Goal: Task Accomplishment & Management: Use online tool/utility

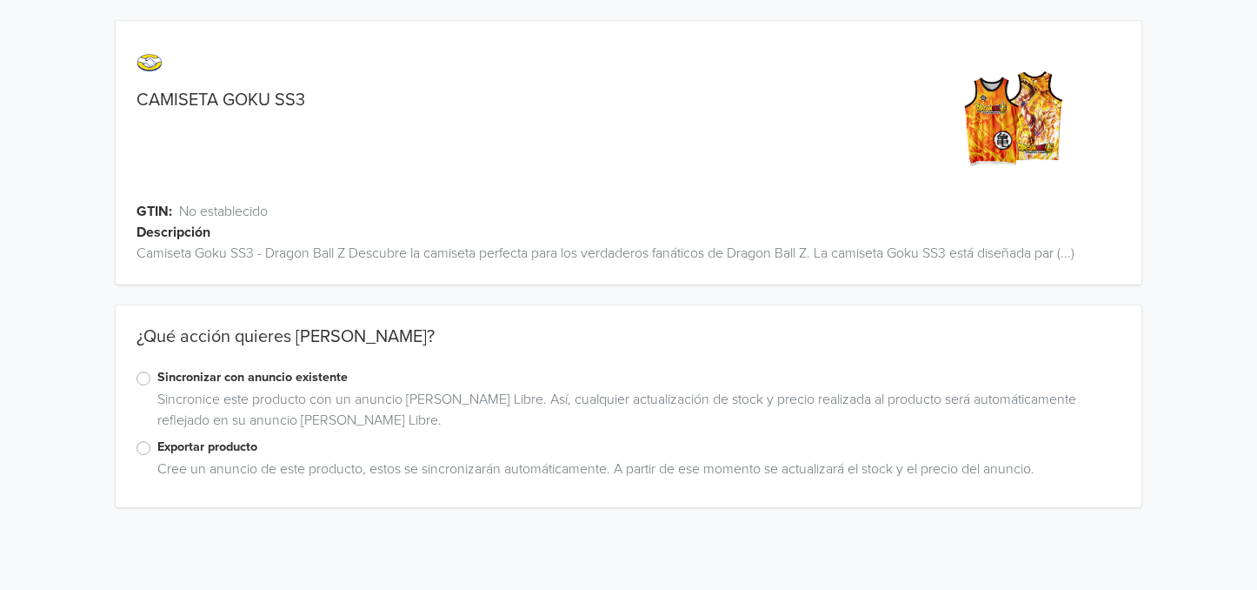
click at [129, 383] on div "Sincronizar con anuncio existente Sincronice este producto con un anuncio [PERS…" at bounding box center [629, 403] width 1026 height 70
click at [157, 381] on label "Sincronizar con anuncio existente" at bounding box center [638, 377] width 963 height 19
click at [0, 0] on input "Sincronizar con anuncio existente" at bounding box center [0, 0] width 0 height 0
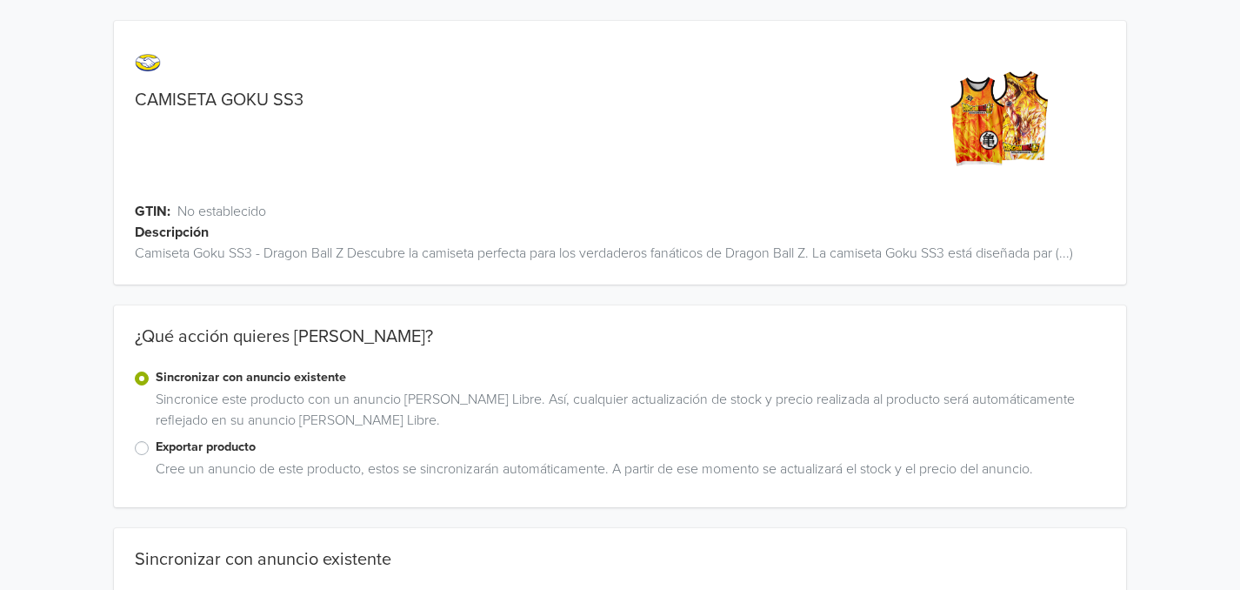
scroll to position [515, 0]
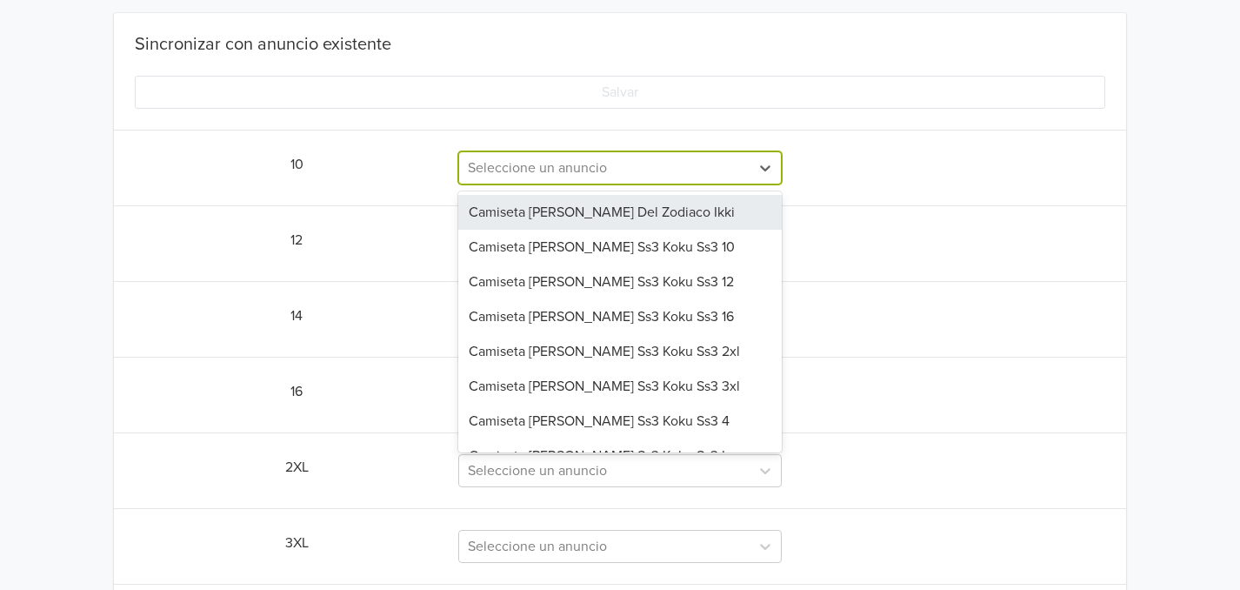
click at [682, 163] on div at bounding box center [604, 168] width 273 height 24
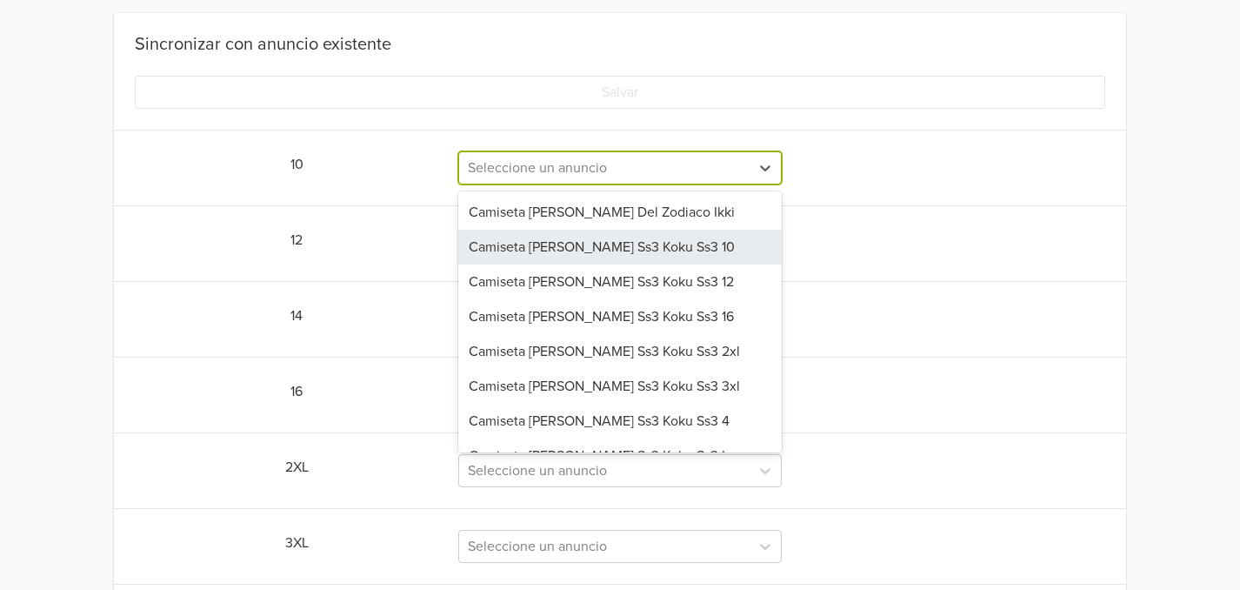
click at [669, 249] on div "Camiseta [PERSON_NAME] Ss3 Koku Ss3 10" at bounding box center [619, 247] width 323 height 35
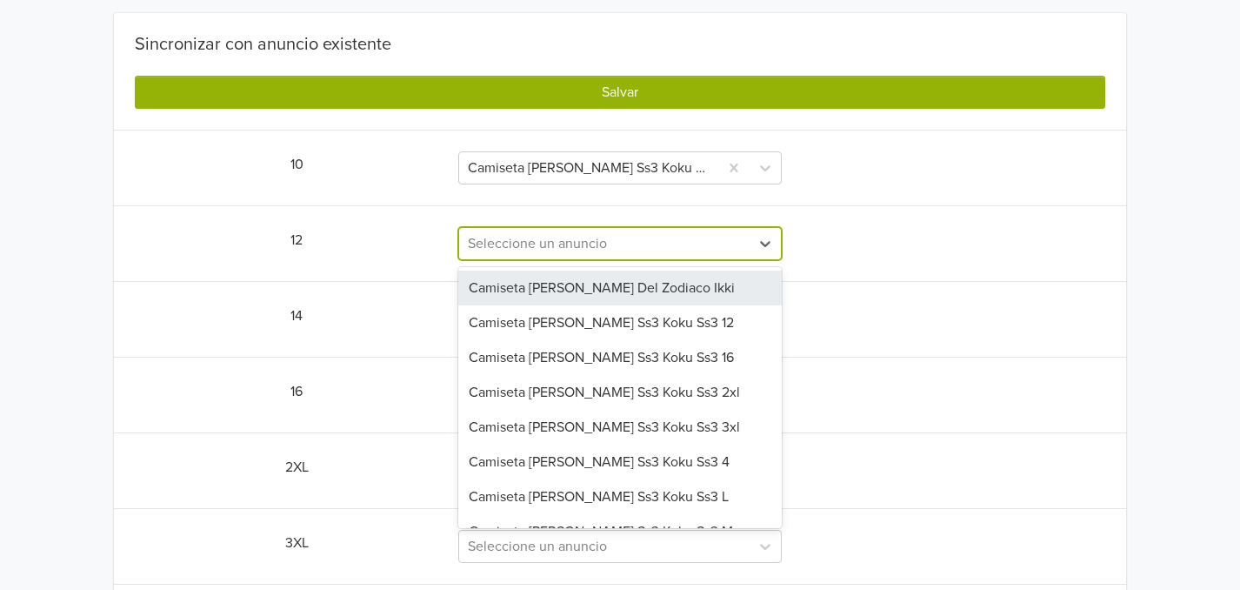
click at [692, 253] on div at bounding box center [604, 243] width 273 height 24
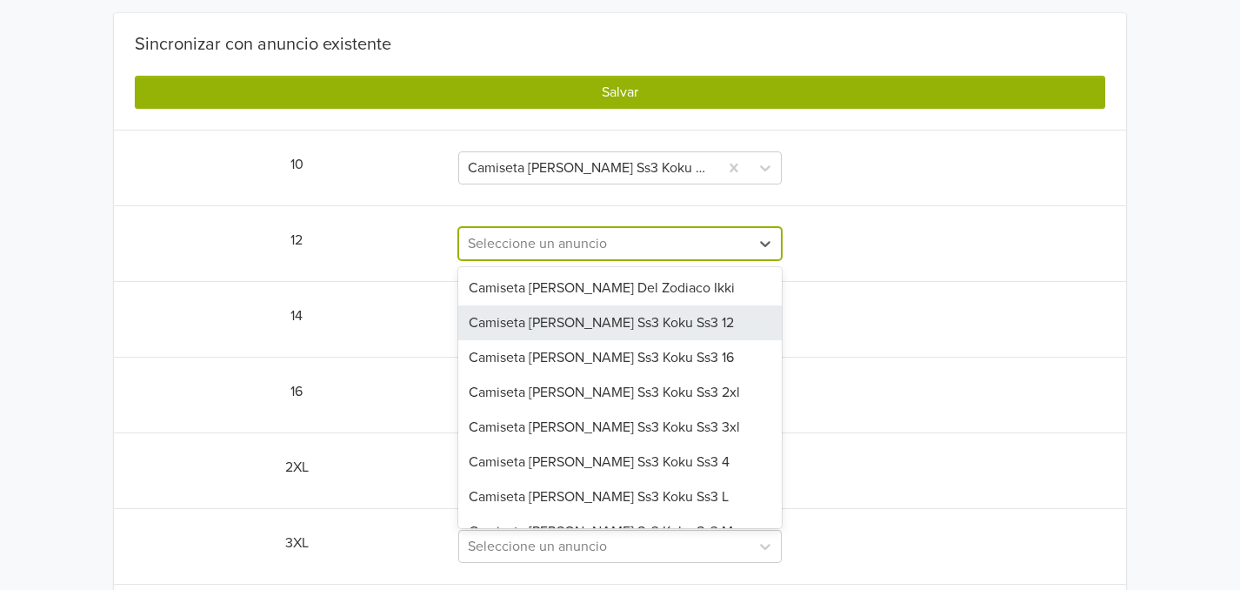
click at [654, 327] on div "Camiseta [PERSON_NAME] Ss3 Koku Ss3 12" at bounding box center [619, 322] width 323 height 35
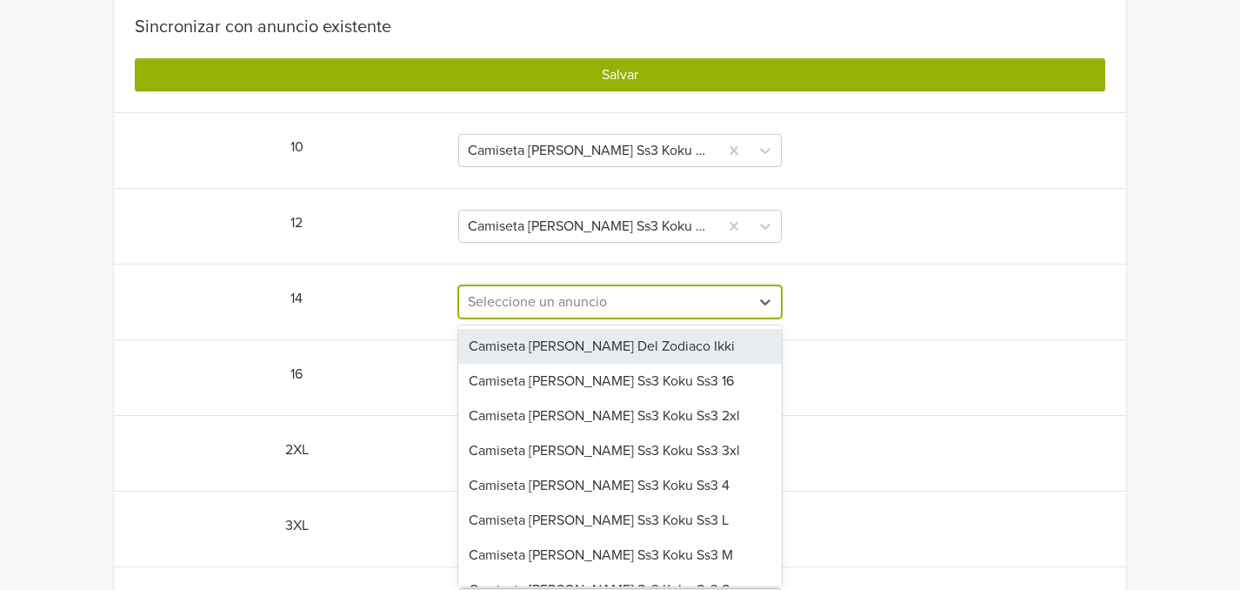
click at [654, 318] on div "10 results available. Use Up and Down to choose options, press Enter to select …" at bounding box center [619, 301] width 323 height 33
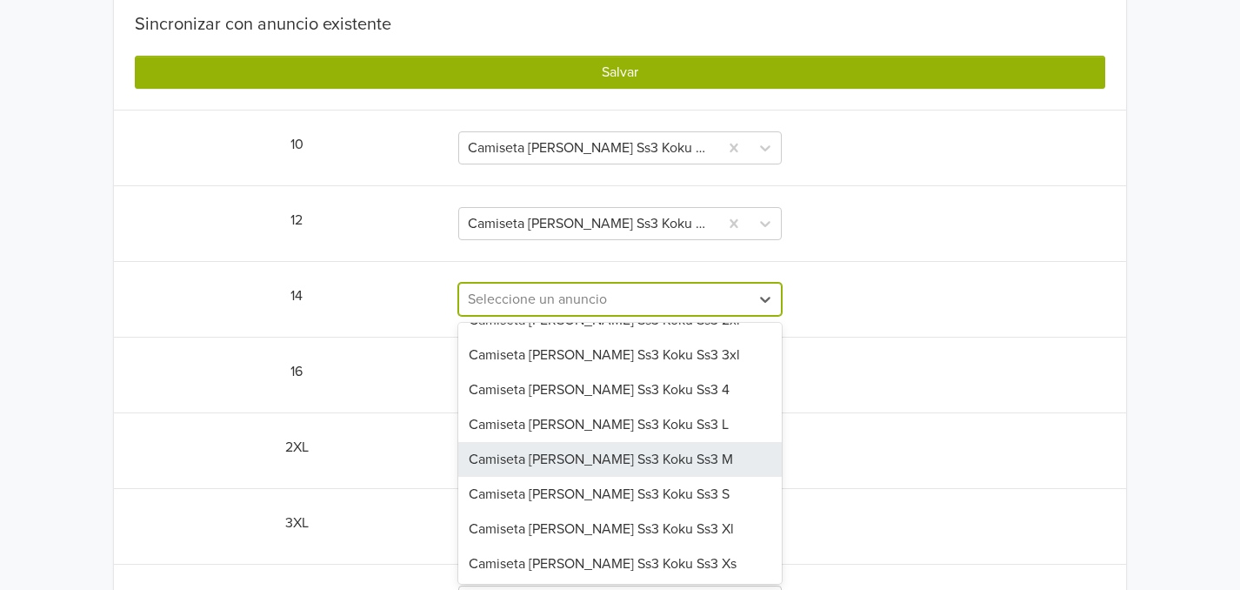
scroll to position [0, 0]
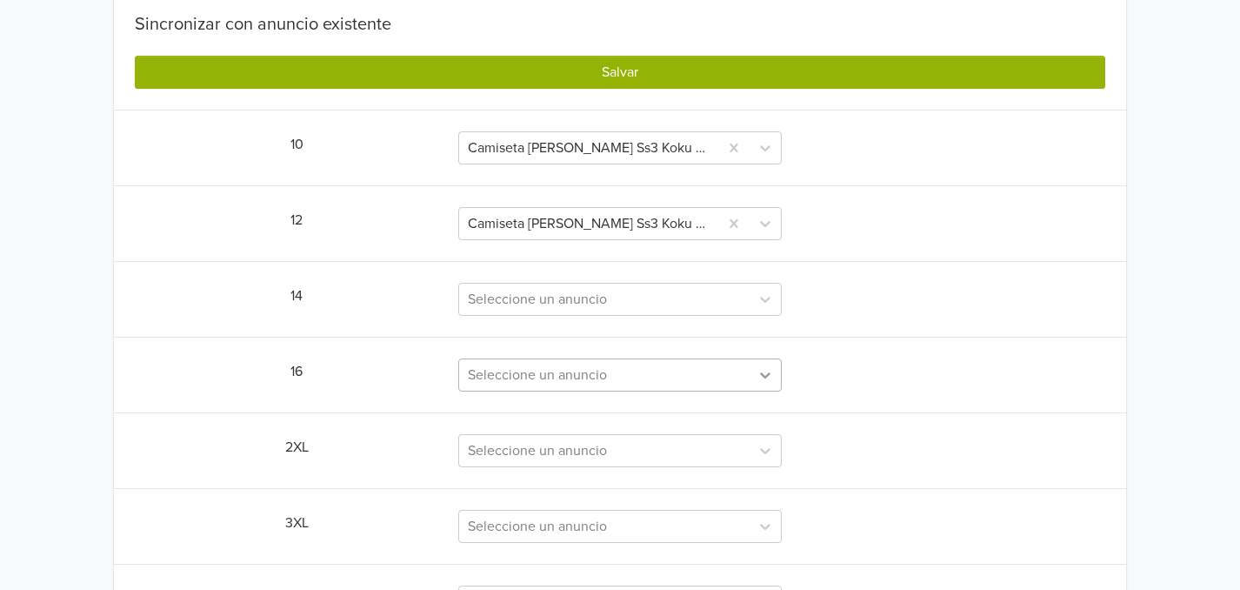
drag, startPoint x: 853, startPoint y: 383, endPoint x: 759, endPoint y: 373, distance: 94.5
click at [759, 373] on div "16 Seleccione un anuncio" at bounding box center [620, 374] width 970 height 33
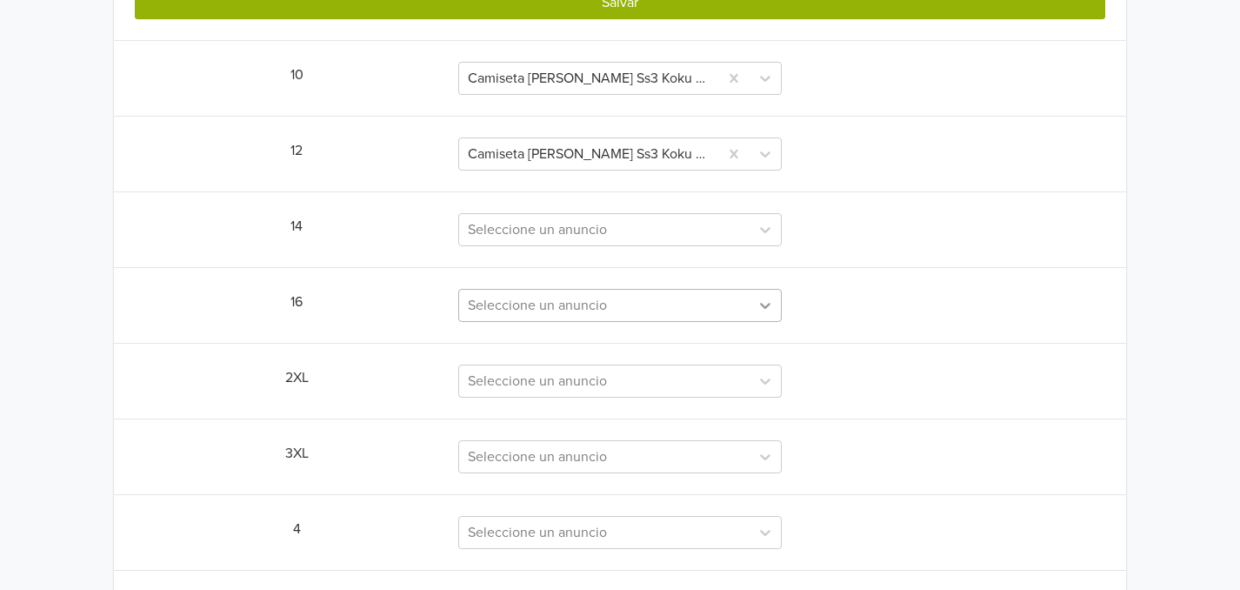
click at [759, 322] on div "Seleccione un anuncio" at bounding box center [619, 305] width 323 height 33
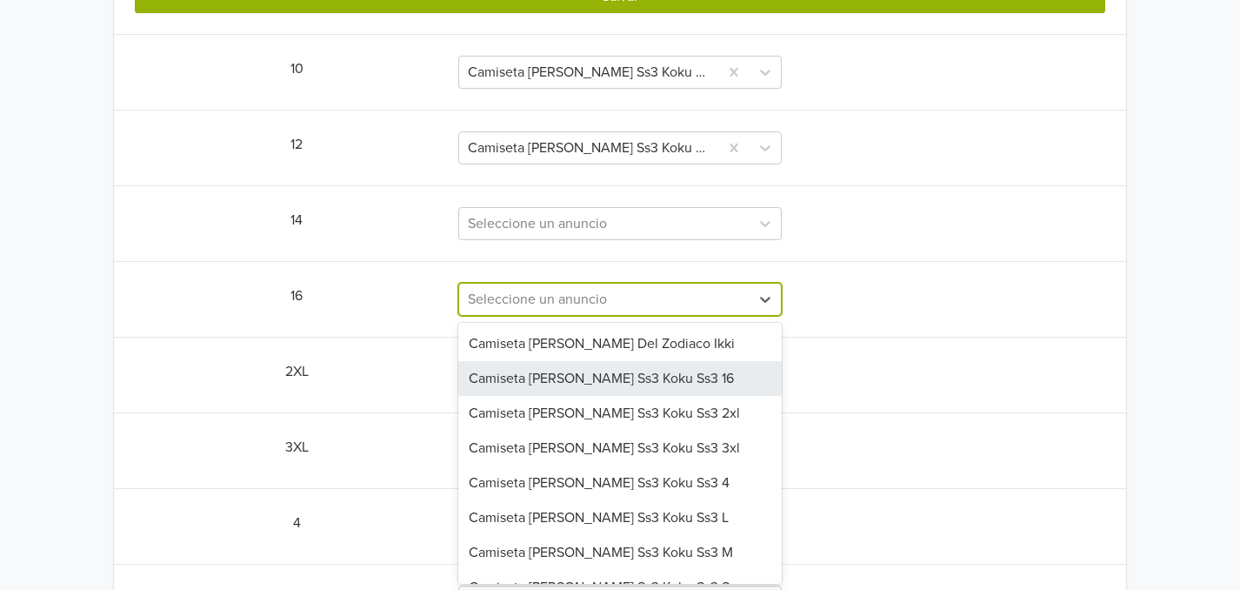
click at [681, 377] on div "Camiseta [PERSON_NAME] Ss3 Koku Ss3 16" at bounding box center [619, 378] width 323 height 35
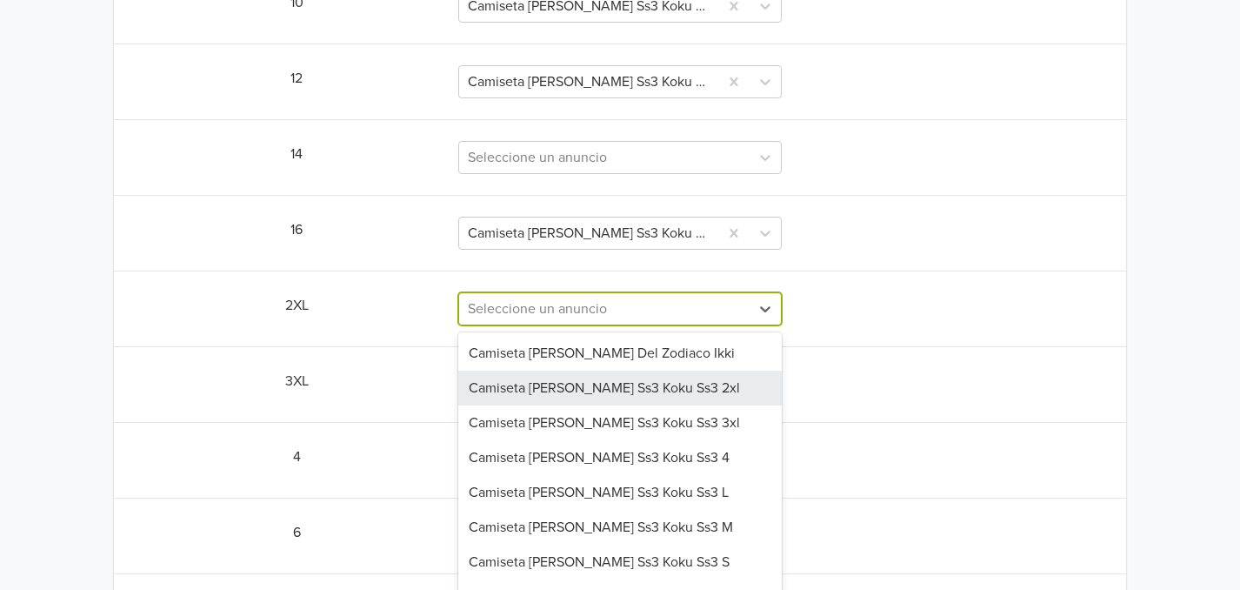
scroll to position [686, 0]
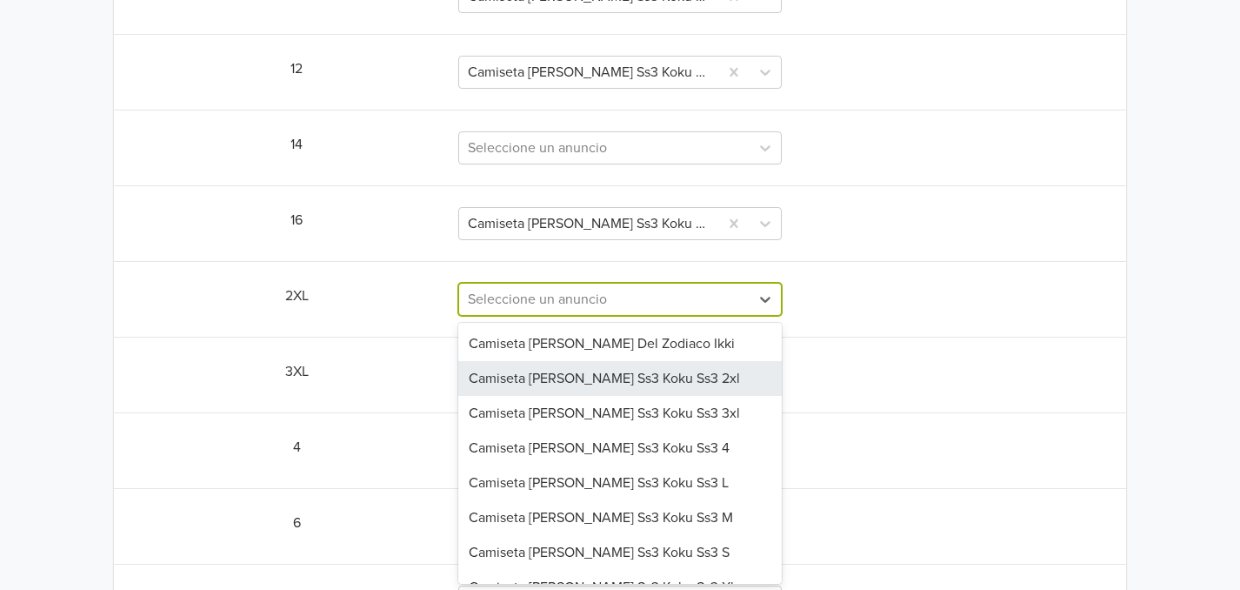
click at [648, 316] on div "9 results available. Use Up and Down to choose options, press Enter to select t…" at bounding box center [619, 299] width 323 height 33
click at [658, 378] on div "Camiseta [PERSON_NAME] Ss3 Koku Ss3 2xl" at bounding box center [619, 378] width 323 height 35
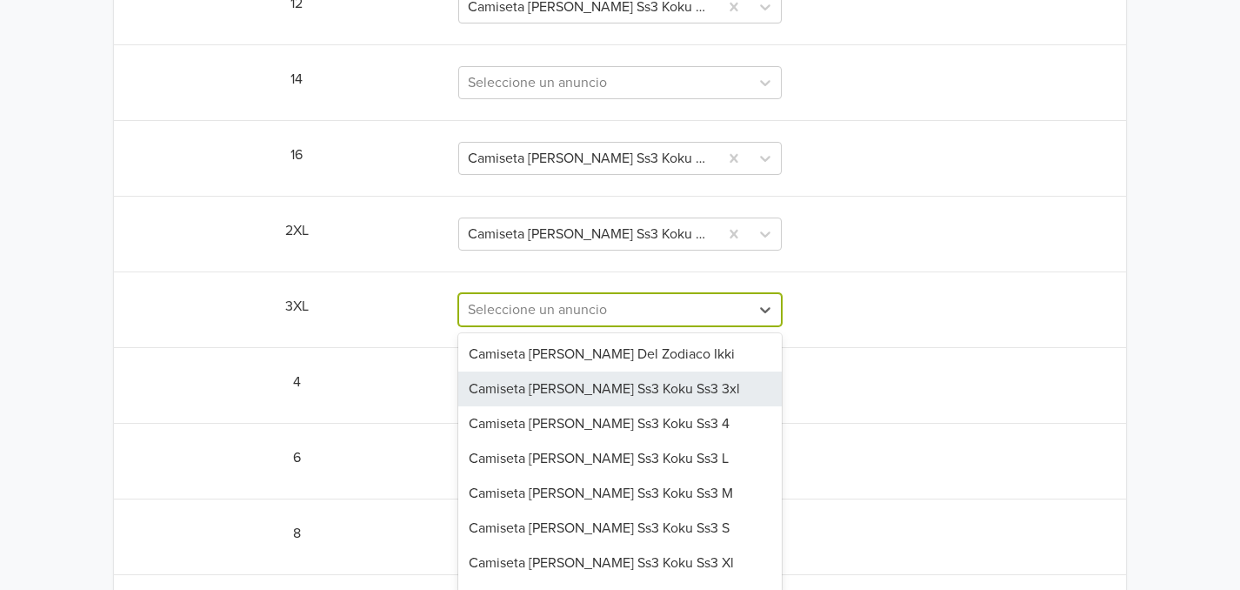
scroll to position [762, 0]
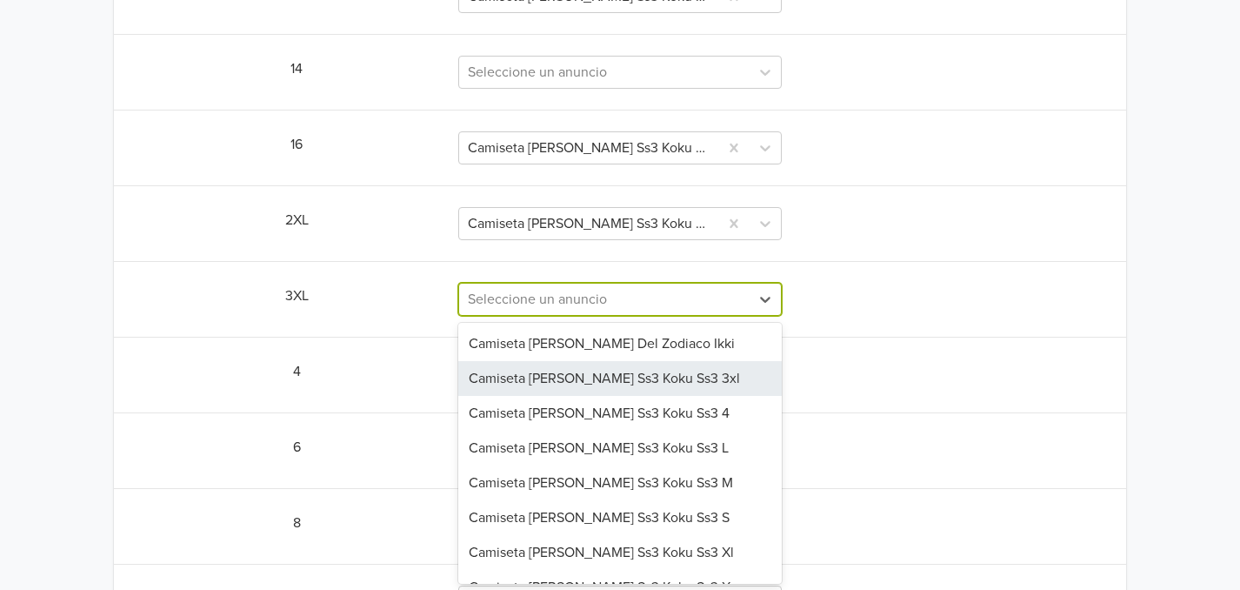
click at [689, 316] on div "8 results available. Use Up and Down to choose options, press Enter to select t…" at bounding box center [619, 299] width 323 height 33
click at [676, 378] on div "Camiseta [PERSON_NAME] Ss3 Koku Ss3 3xl" at bounding box center [619, 378] width 323 height 35
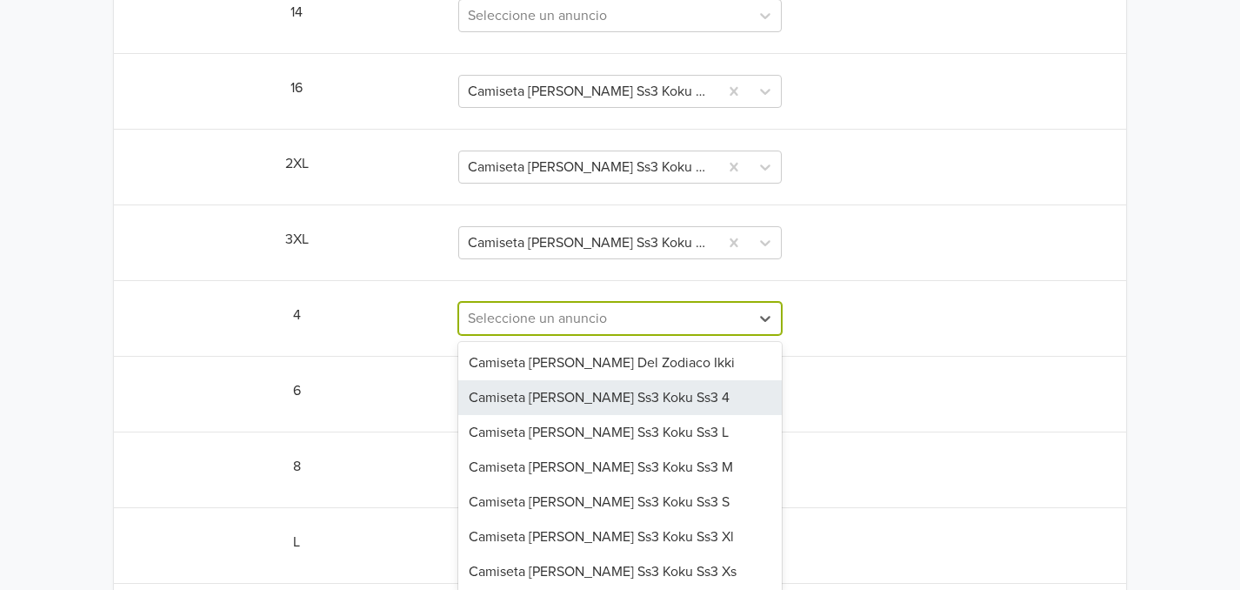
click at [671, 335] on div "7 results available. Use Up and Down to choose options, press Enter to select t…" at bounding box center [619, 318] width 323 height 33
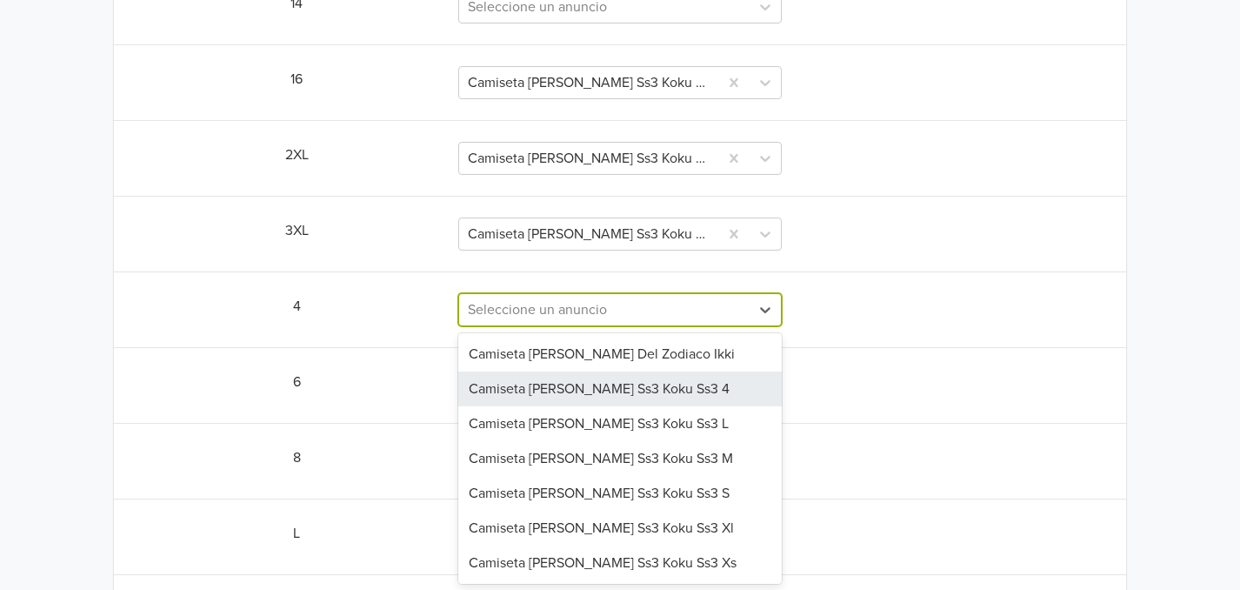
click at [648, 384] on div "Camiseta [PERSON_NAME] Ss3 Koku Ss3 4" at bounding box center [619, 388] width 323 height 35
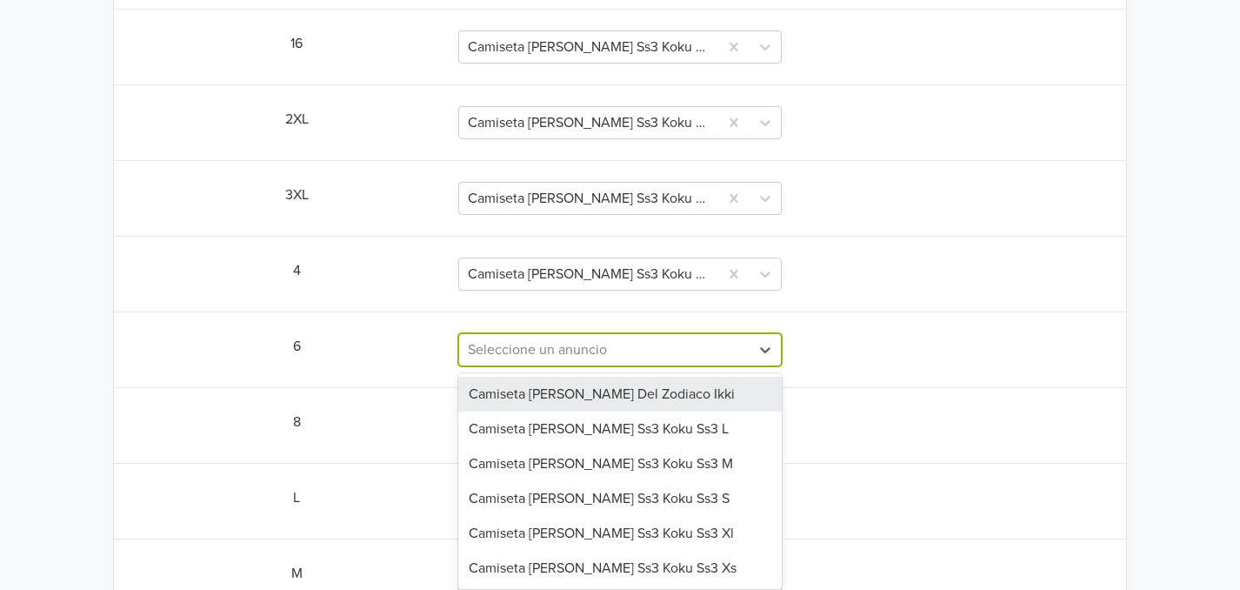
scroll to position [868, 0]
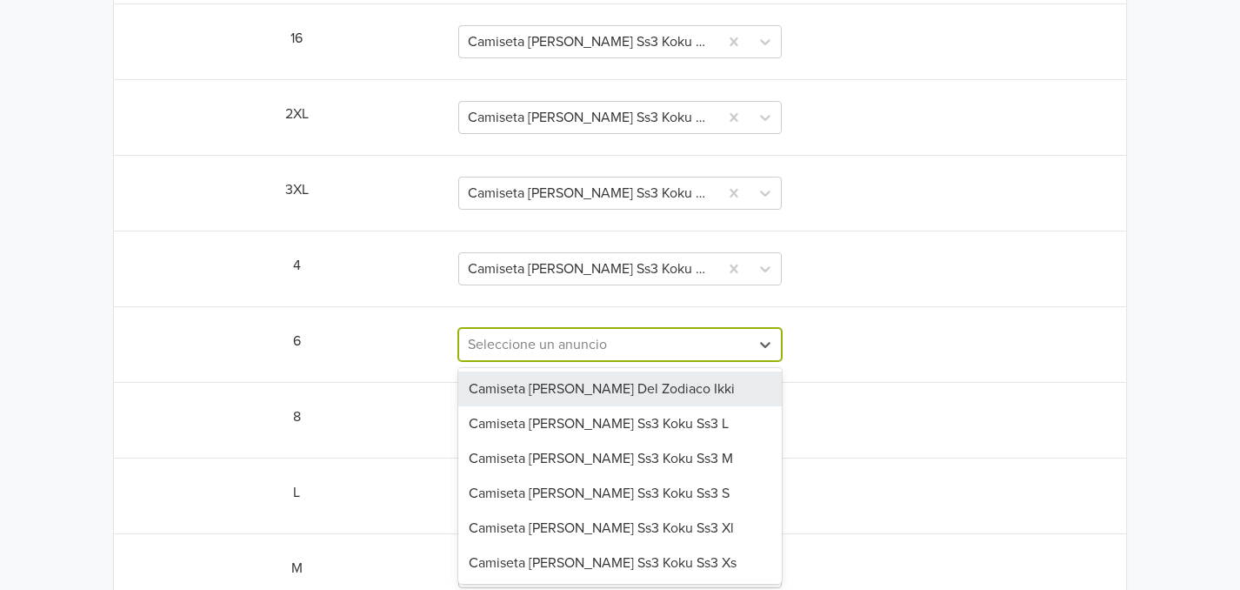
click at [635, 361] on div "6 results available. Use Up and Down to choose options, press Enter to select t…" at bounding box center [619, 344] width 323 height 33
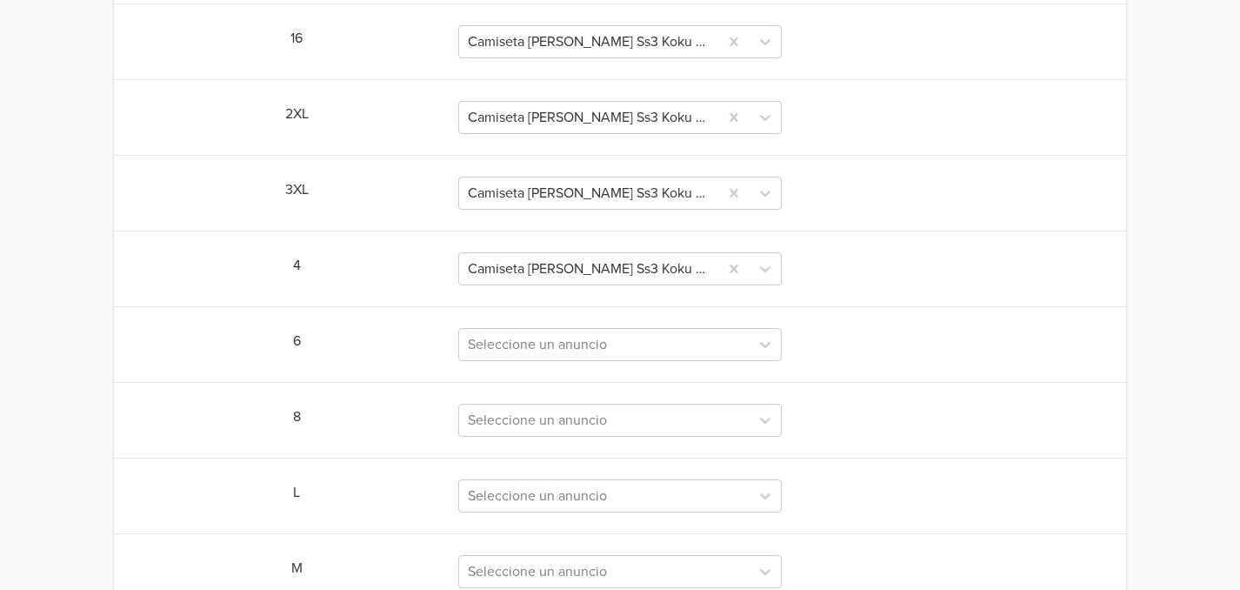
click at [819, 408] on div "8 Seleccione un anuncio" at bounding box center [620, 419] width 970 height 33
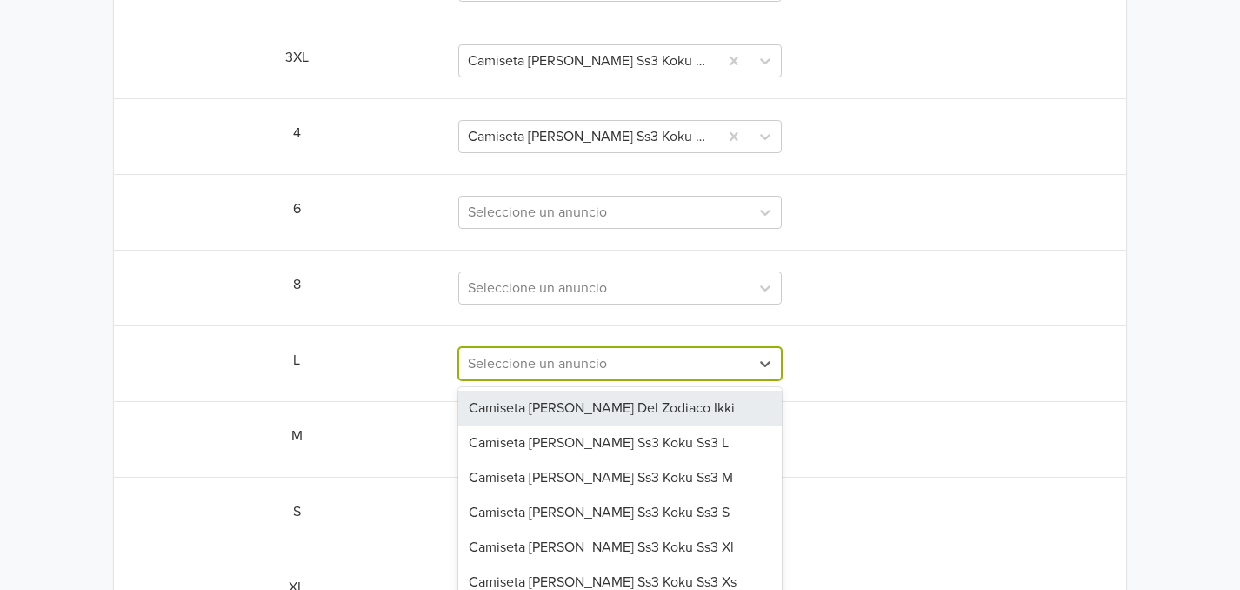
click at [658, 380] on div "6 results available. Use Up and Down to choose options, press Enter to select t…" at bounding box center [619, 363] width 323 height 33
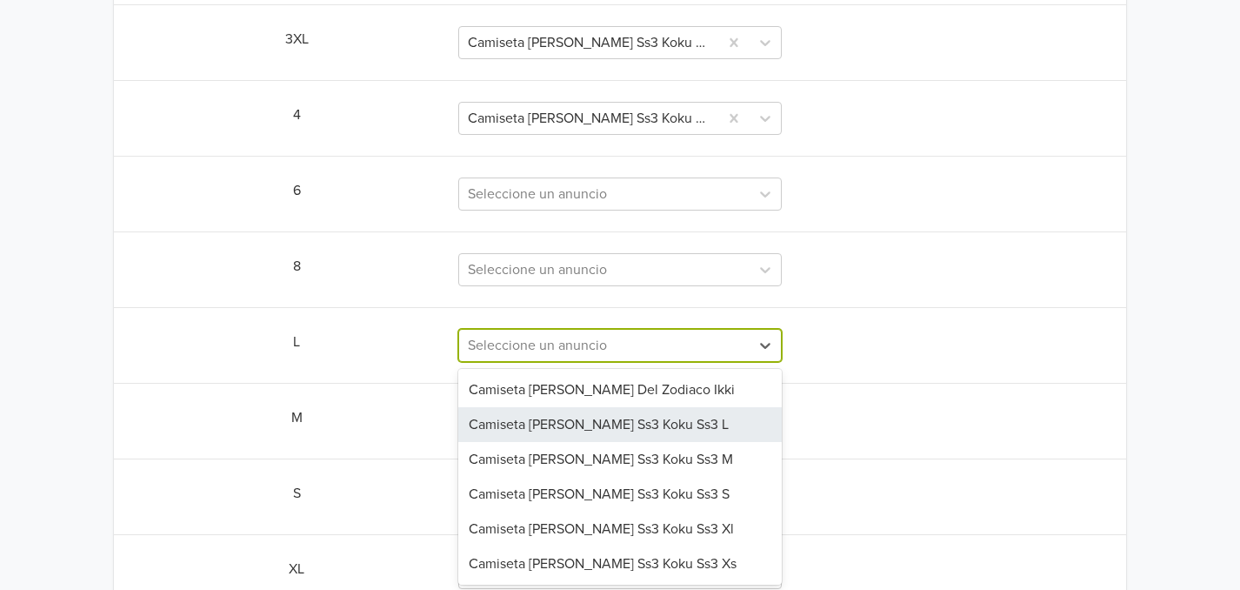
click at [660, 430] on div "Camiseta [PERSON_NAME] Ss3 Koku Ss3 L" at bounding box center [619, 424] width 323 height 35
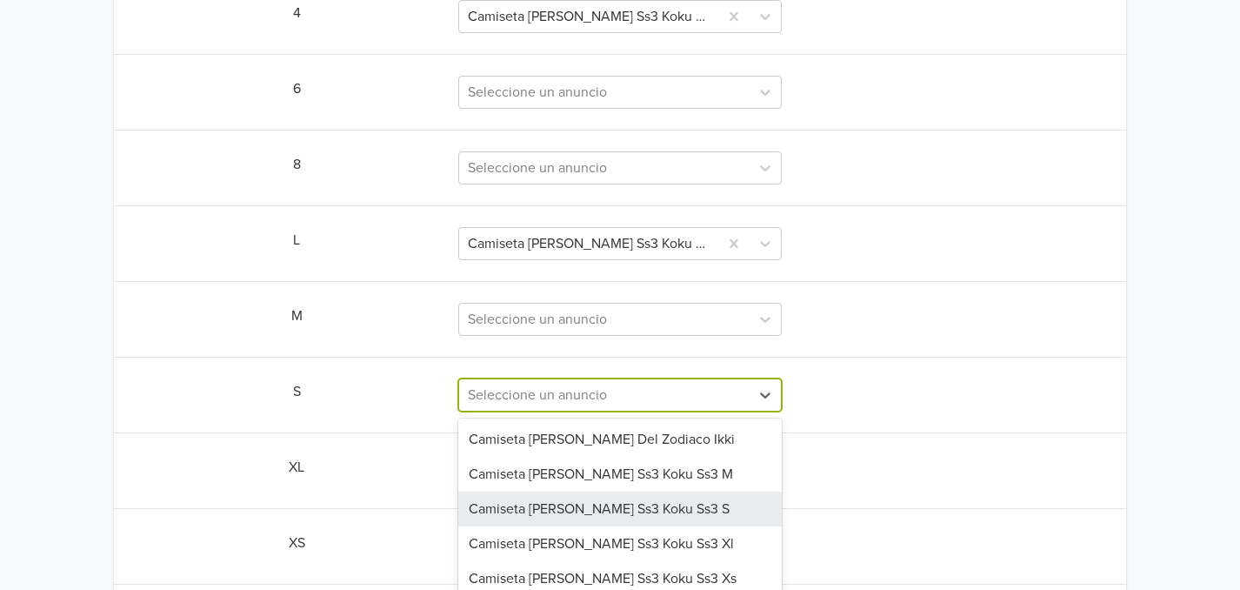
scroll to position [1135, 0]
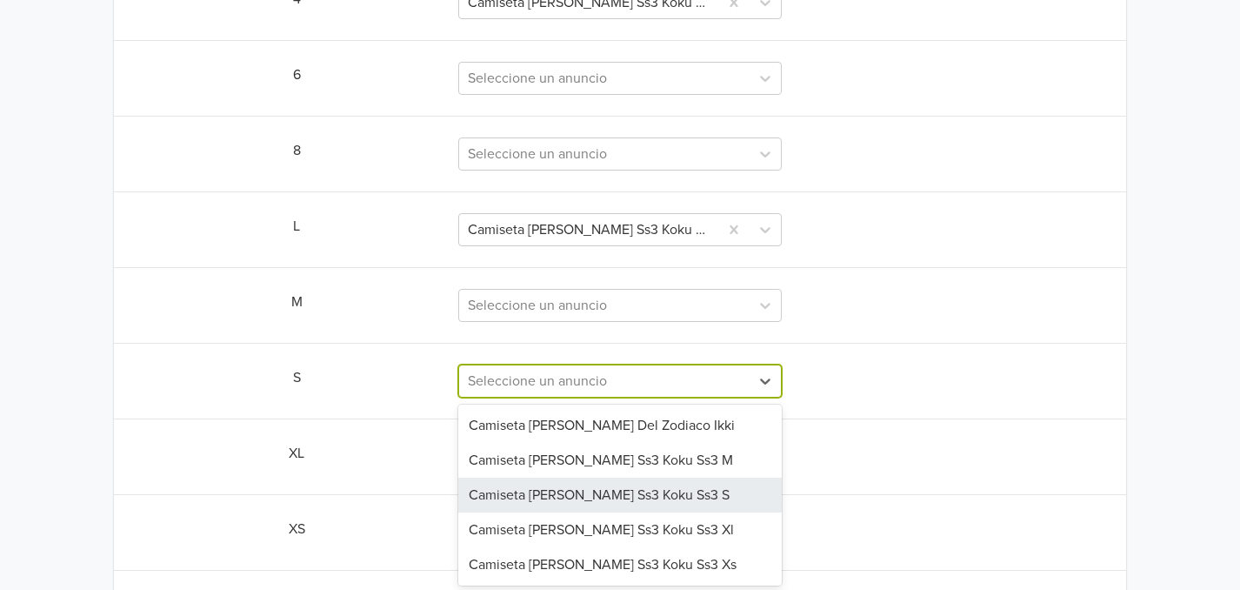
click at [675, 397] on div "5 results available. Use Up and Down to choose options, press Enter to select t…" at bounding box center [619, 380] width 323 height 33
drag, startPoint x: 650, startPoint y: 490, endPoint x: 636, endPoint y: 484, distance: 16.0
click at [636, 484] on div "Camiseta [PERSON_NAME] Ss3 Koku Ss3 S" at bounding box center [619, 493] width 323 height 35
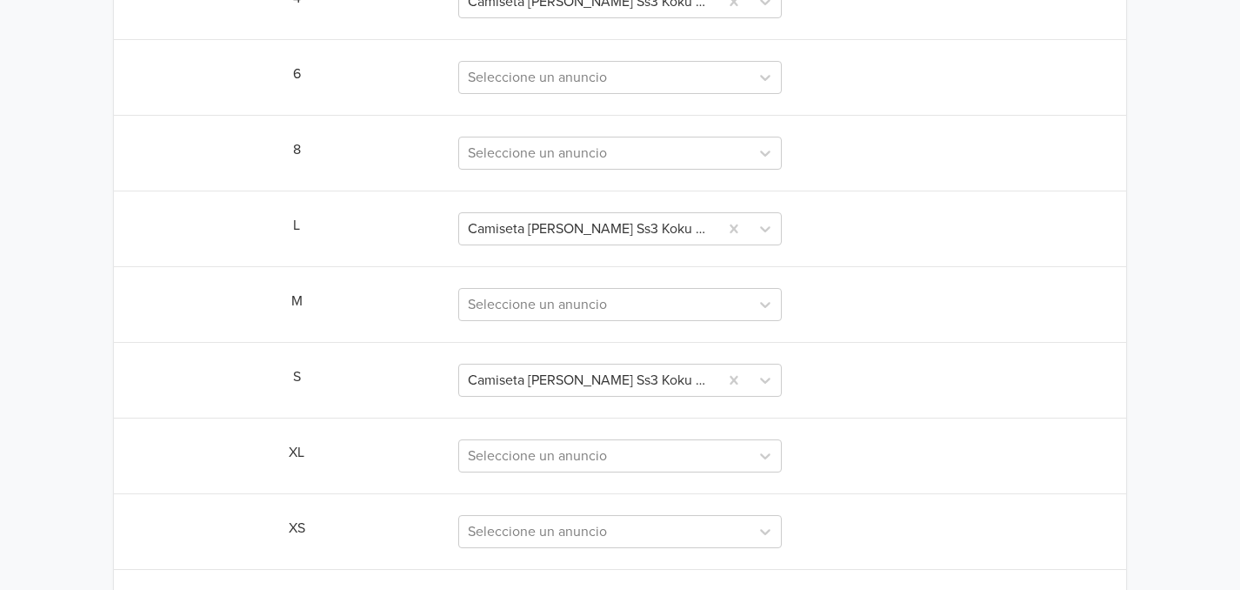
click at [636, 484] on div "Sincronizar con anuncio existente Salvar 10 Camiseta Goku Ss3 Koku Ss3 10 12 Ca…" at bounding box center [619, 35] width 1011 height 1243
click at [625, 303] on div at bounding box center [604, 304] width 273 height 24
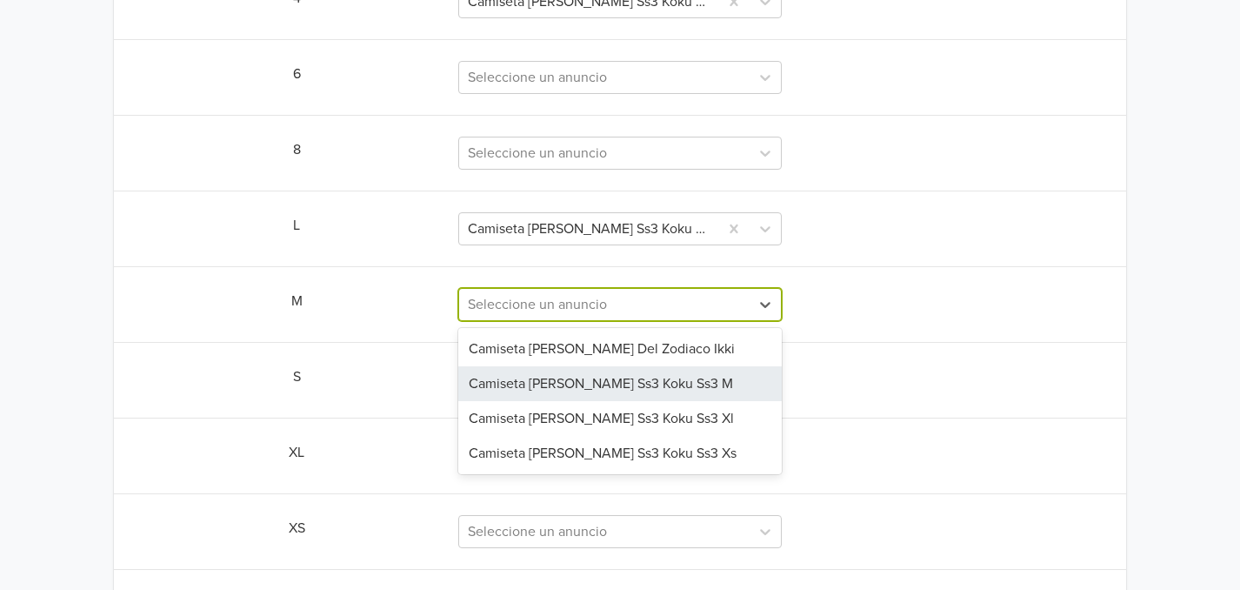
click at [619, 383] on div "Camiseta [PERSON_NAME] Ss3 Koku Ss3 M" at bounding box center [619, 383] width 323 height 35
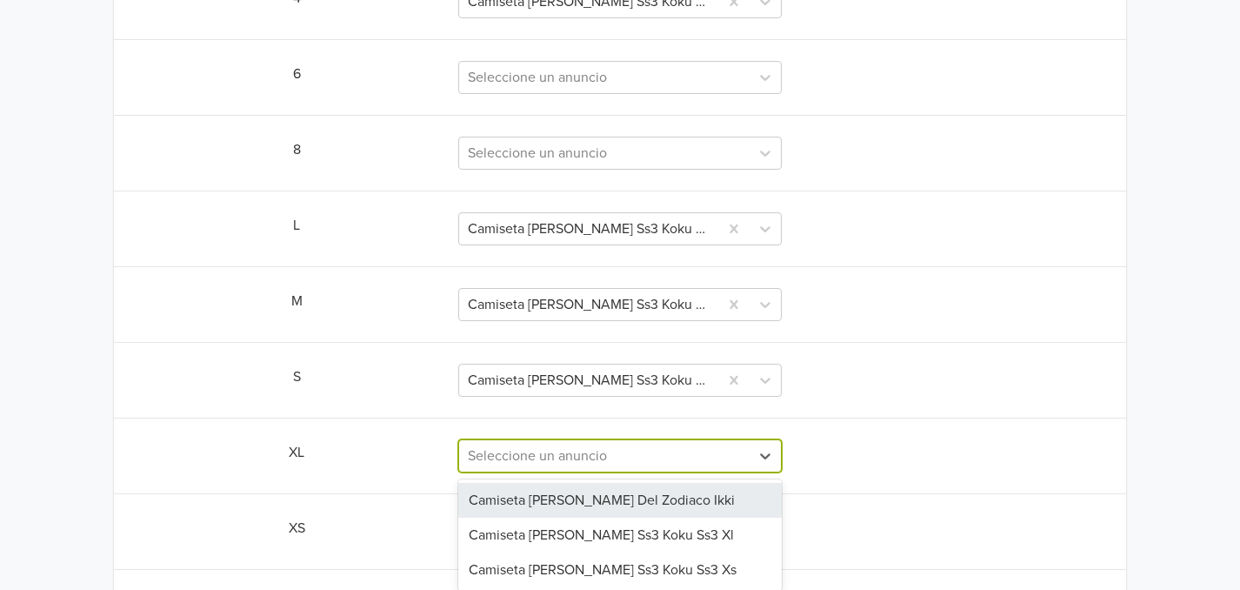
click at [610, 463] on div at bounding box center [604, 455] width 273 height 24
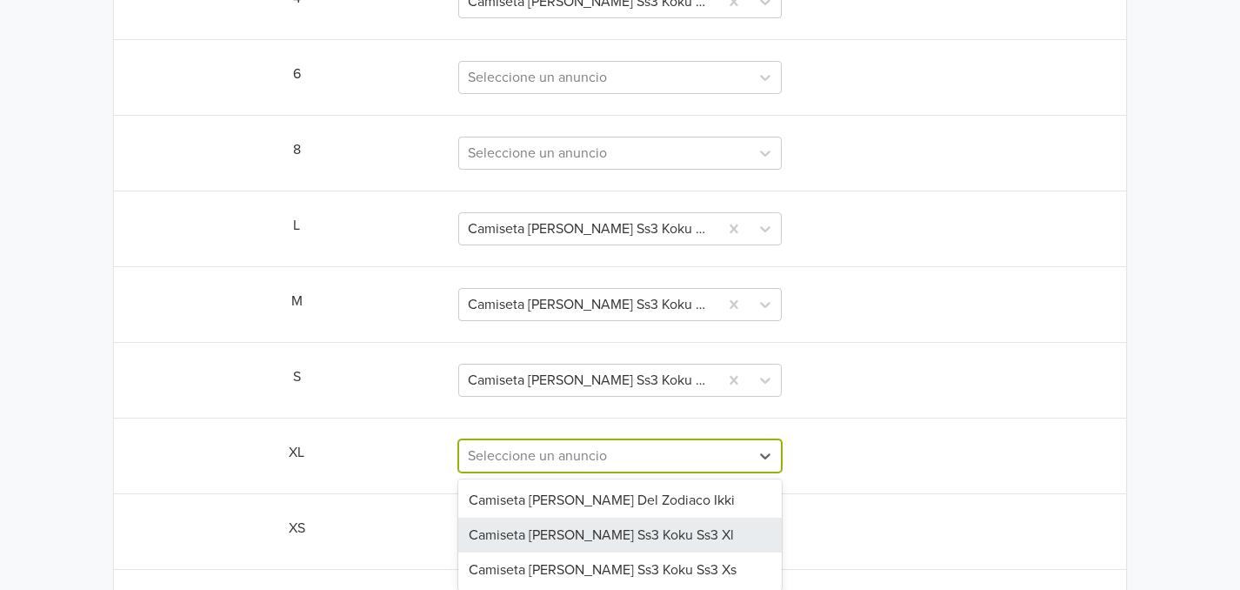
click at [626, 540] on div "Camiseta [PERSON_NAME] Ss3 Koku Ss3 Xl" at bounding box center [619, 534] width 323 height 35
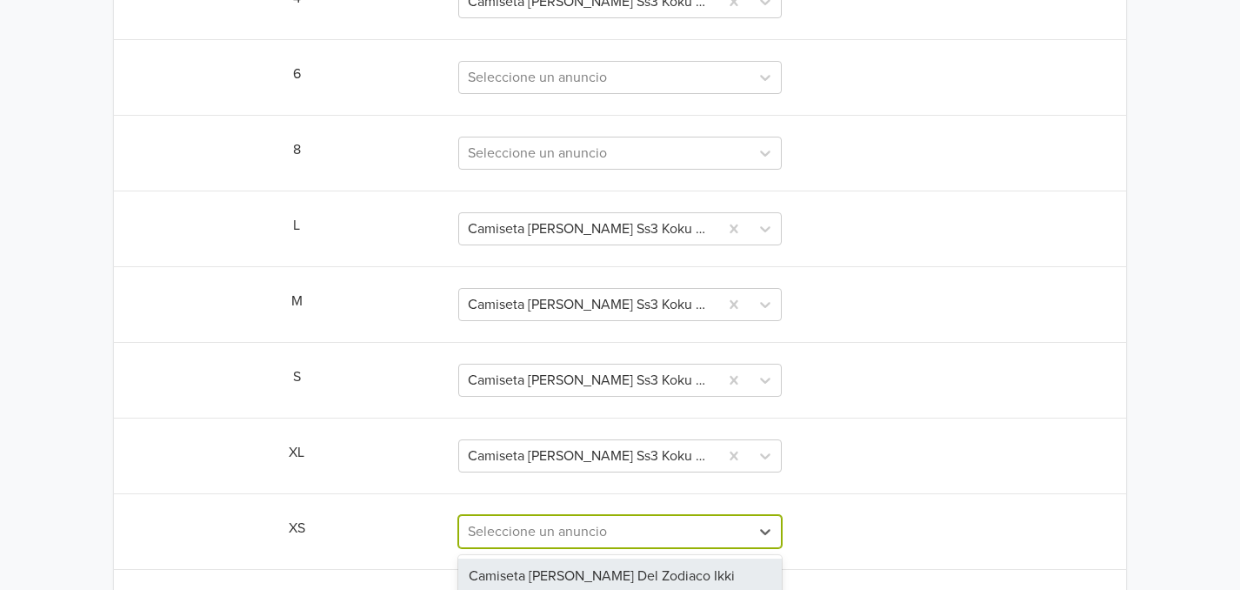
scroll to position [1182, 0]
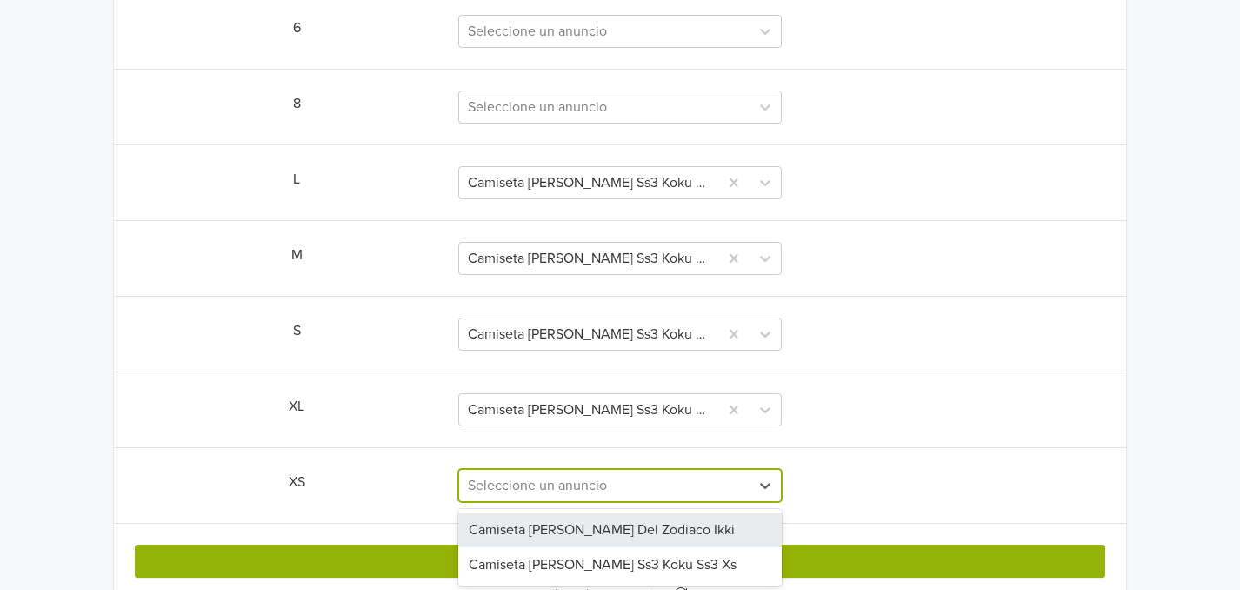
click at [643, 502] on div "2 results available. Use Up and Down to choose options, press Enter to select t…" at bounding box center [619, 485] width 323 height 33
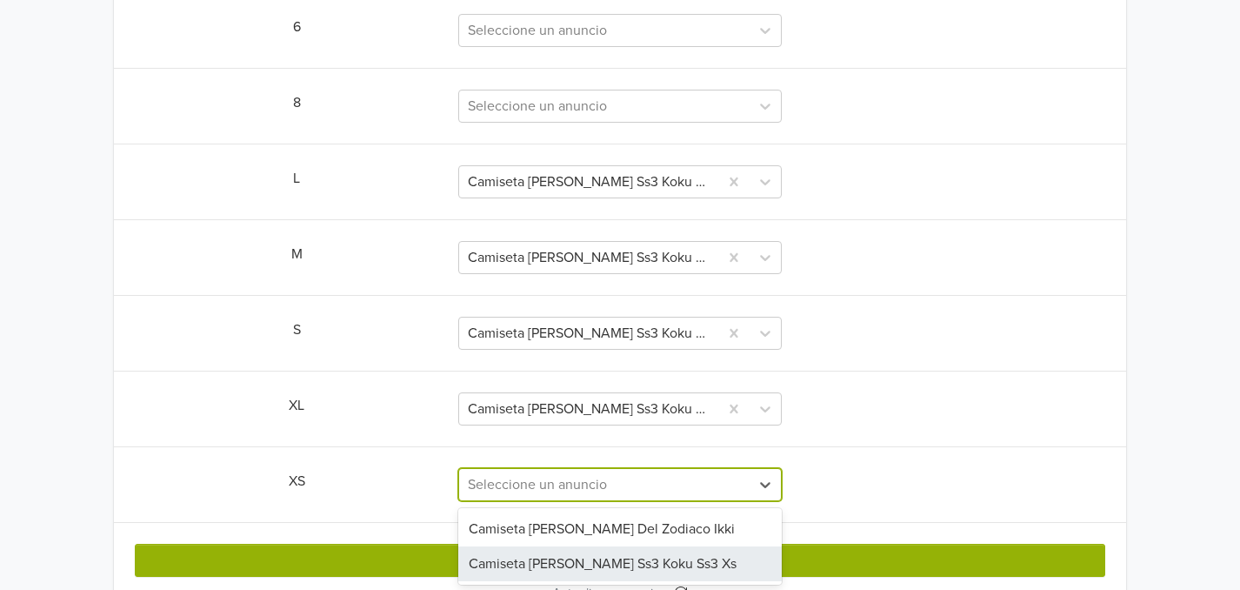
click at [640, 558] on div "Camiseta [PERSON_NAME] Ss3 Koku Ss3 Xs" at bounding box center [619, 563] width 323 height 35
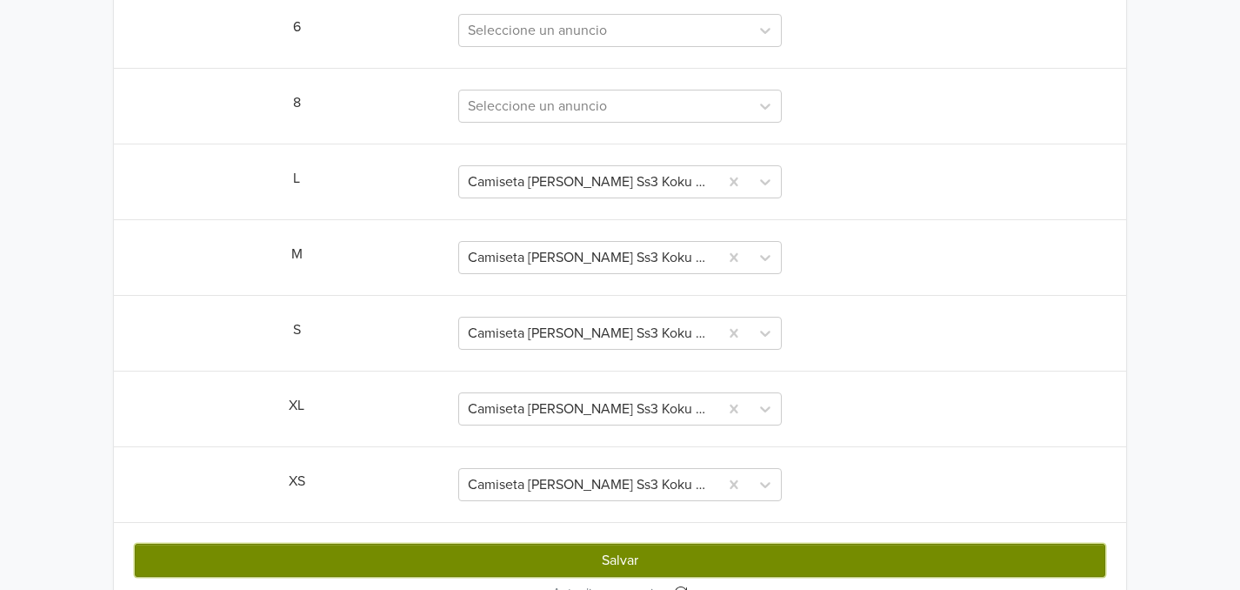
click at [696, 558] on button "Salvar" at bounding box center [620, 559] width 970 height 33
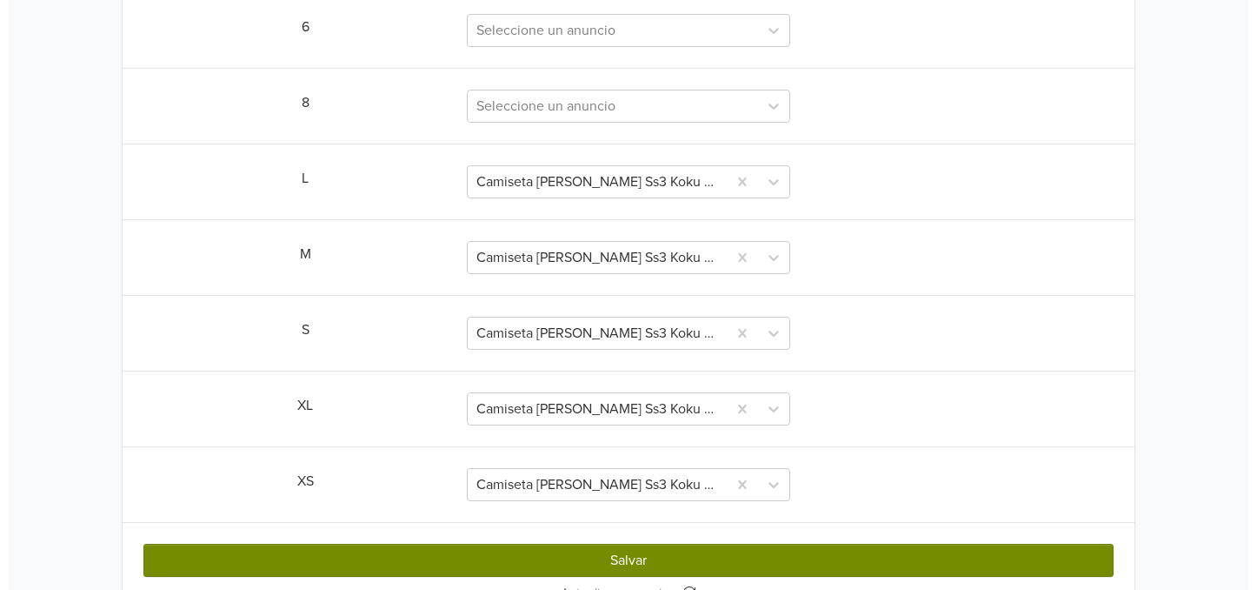
scroll to position [0, 0]
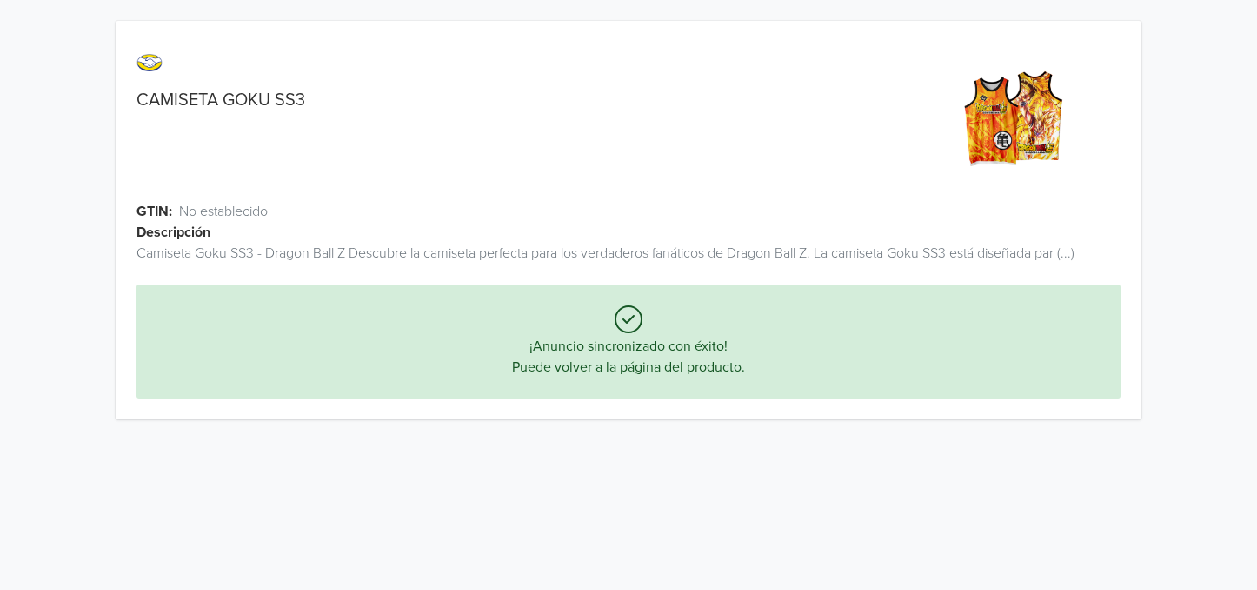
click at [237, 98] on link "CAMISETA GOKU SS3" at bounding box center [221, 100] width 169 height 21
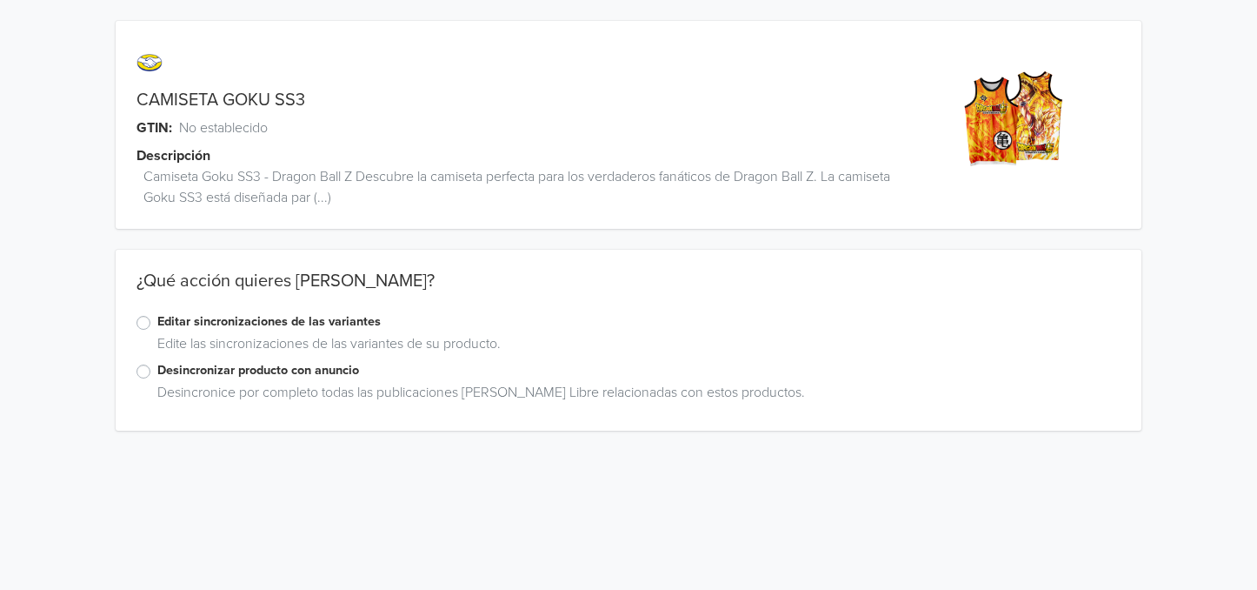
click at [157, 322] on label "Editar sincronizaciones de las variantes" at bounding box center [638, 321] width 963 height 19
click at [0, 0] on input "Editar sincronizaciones de las variantes" at bounding box center [0, 0] width 0 height 0
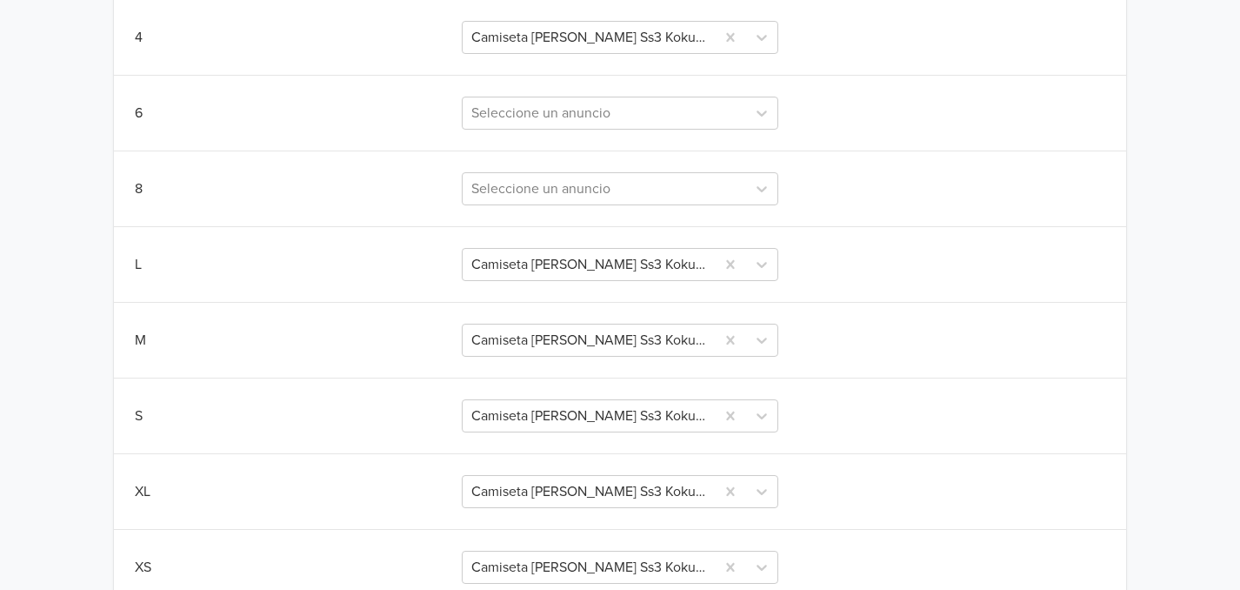
scroll to position [902, 0]
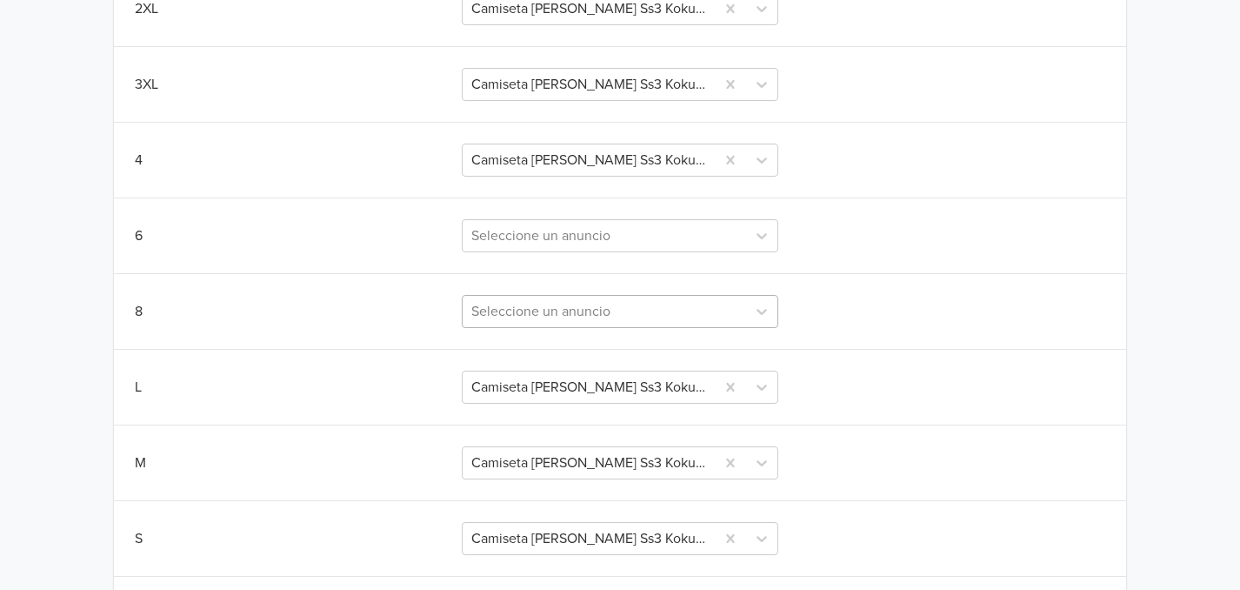
click at [701, 309] on div at bounding box center [604, 311] width 266 height 24
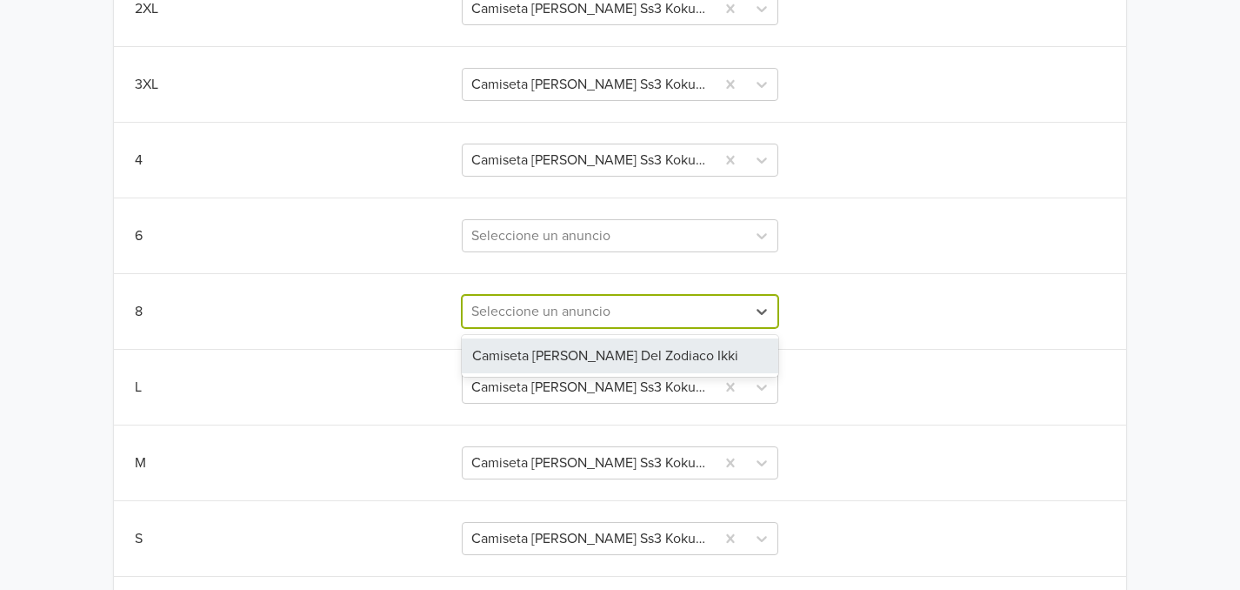
click at [963, 309] on div "8 1 result available. Use Up and Down to choose options, press Enter to select …" at bounding box center [620, 311] width 970 height 33
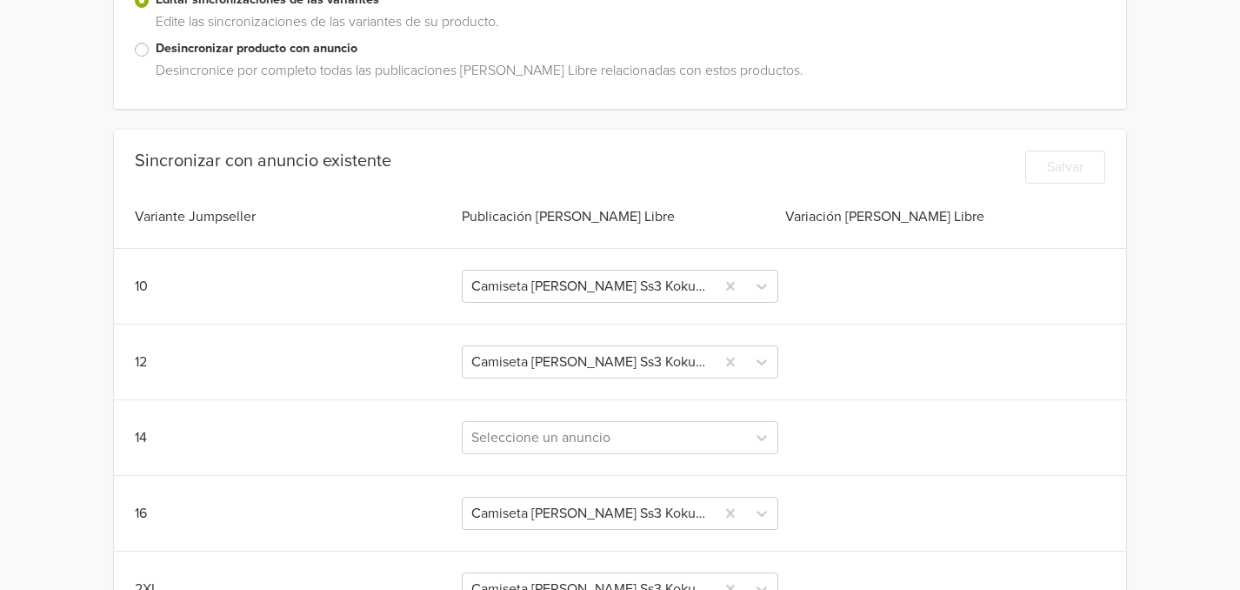
scroll to position [837, 0]
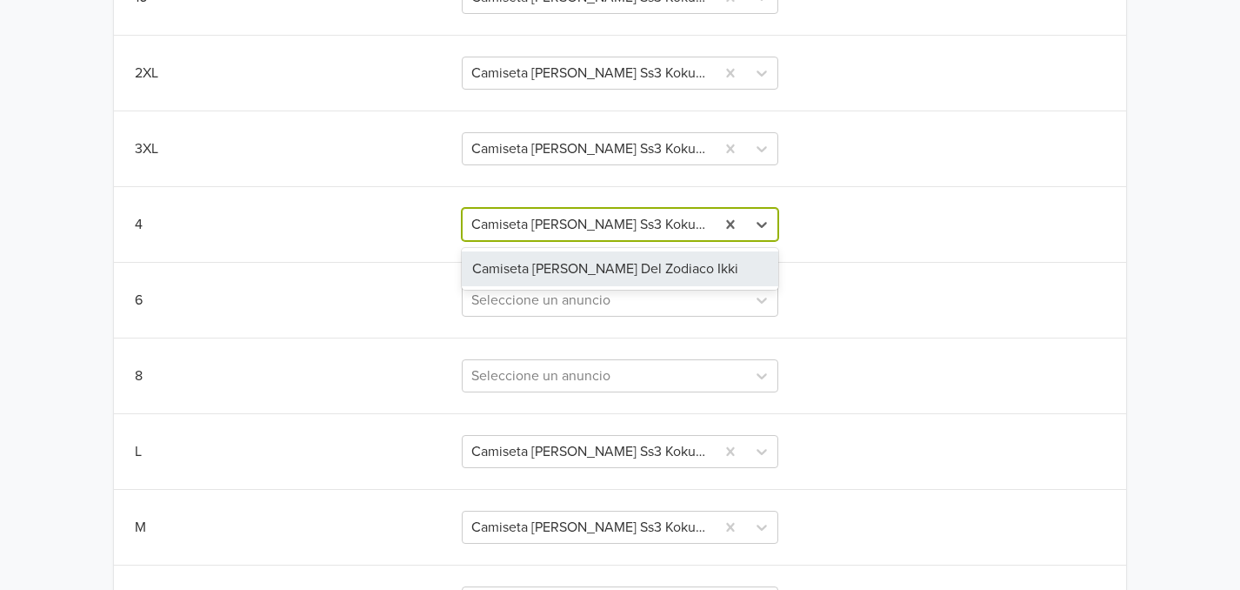
click at [666, 219] on div at bounding box center [588, 224] width 235 height 24
click at [676, 271] on div "Camiseta [PERSON_NAME] Del Zodiaco Ikki" at bounding box center [620, 268] width 317 height 35
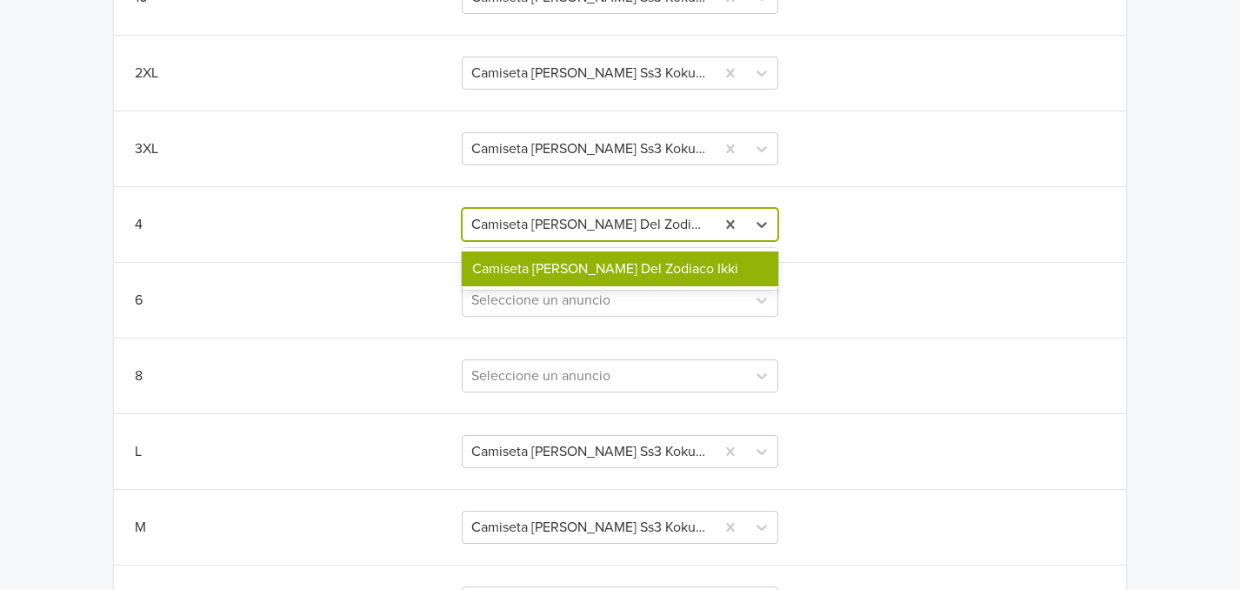
click at [670, 223] on div at bounding box center [588, 224] width 235 height 24
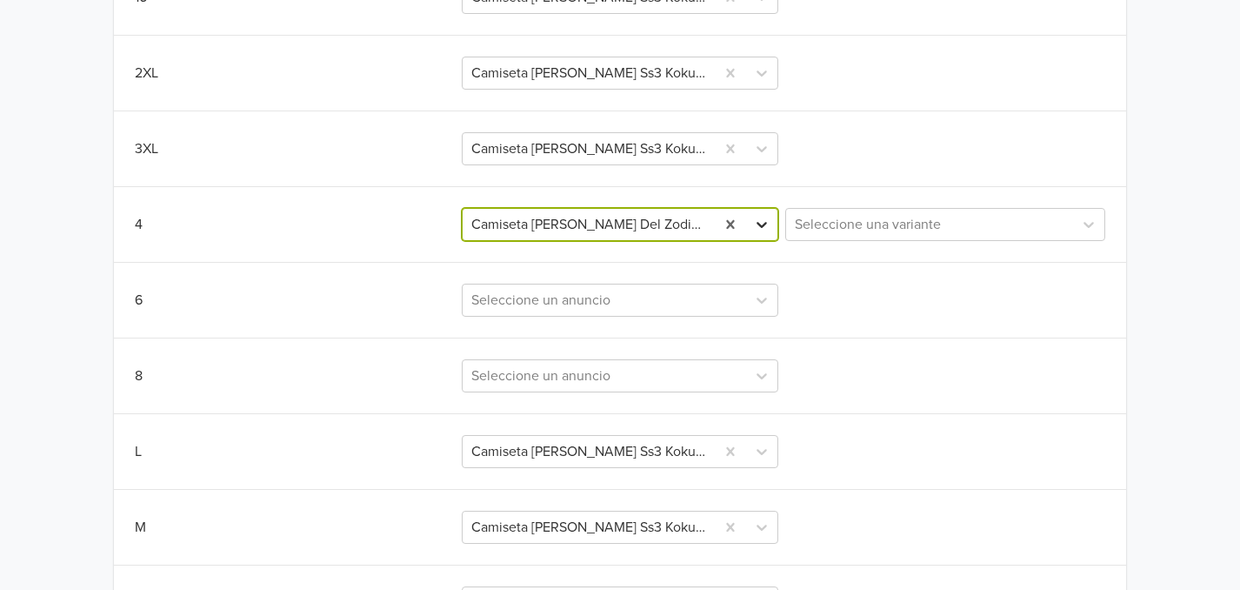
click at [763, 220] on icon at bounding box center [761, 224] width 17 height 17
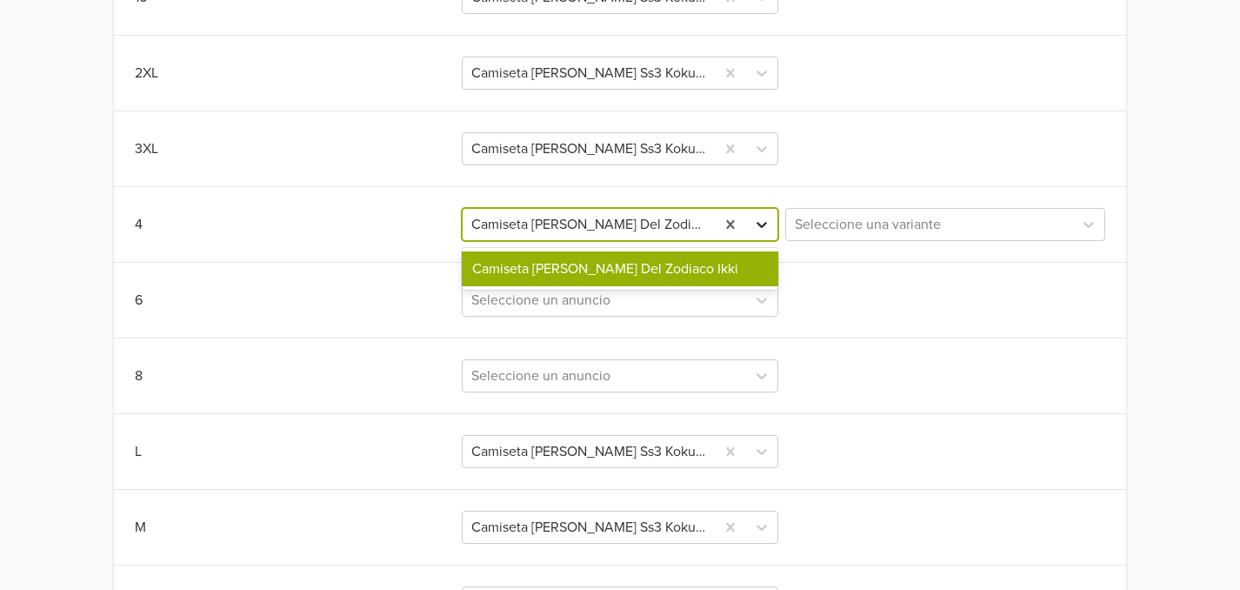
click at [763, 220] on icon at bounding box center [761, 224] width 17 height 17
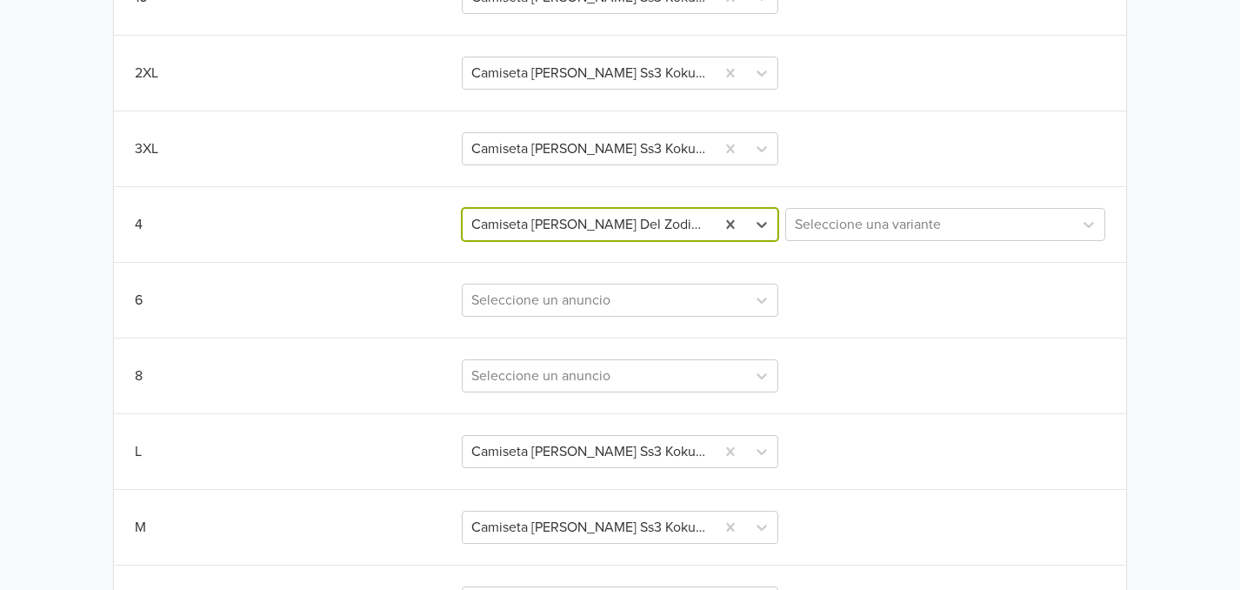
click at [671, 221] on div at bounding box center [588, 224] width 235 height 24
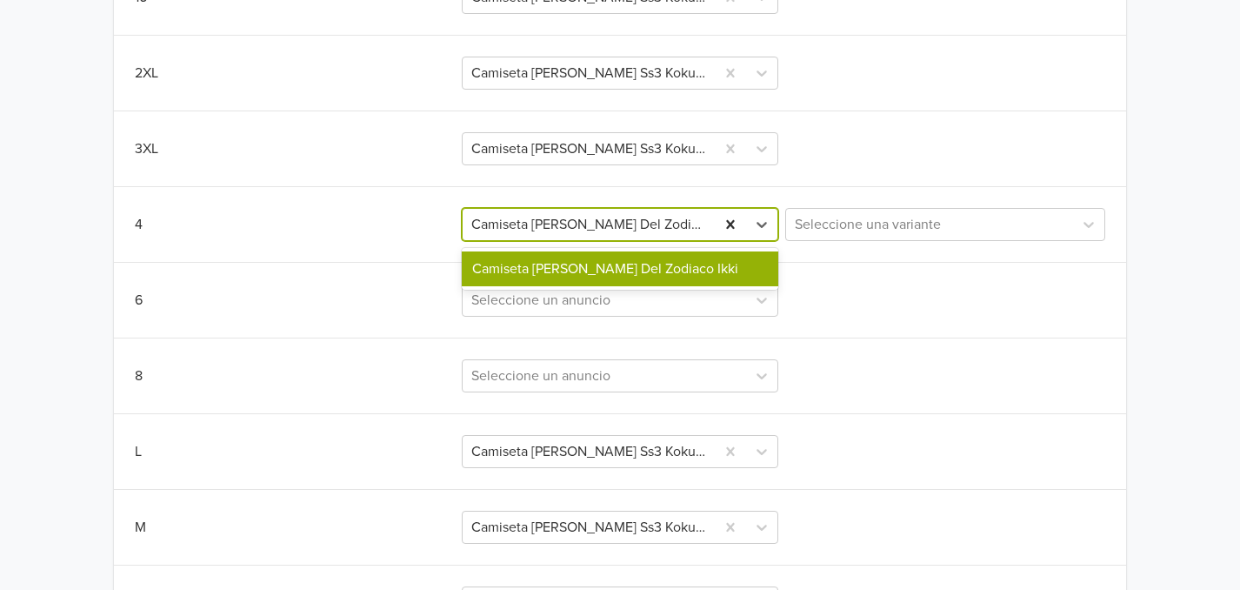
drag, startPoint x: 671, startPoint y: 221, endPoint x: 735, endPoint y: 225, distance: 63.6
click at [735, 225] on div "Camiseta [PERSON_NAME] Del Zodiaco Ikki" at bounding box center [620, 224] width 317 height 33
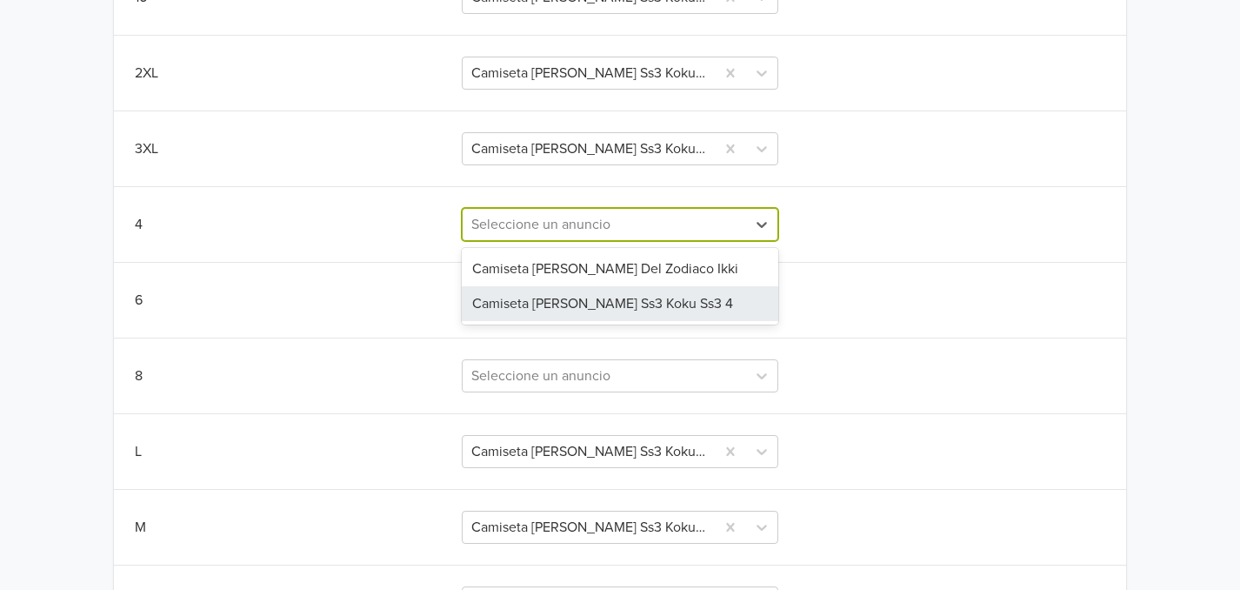
click at [633, 300] on div "Camiseta [PERSON_NAME] Ss3 Koku Ss3 4" at bounding box center [620, 303] width 317 height 35
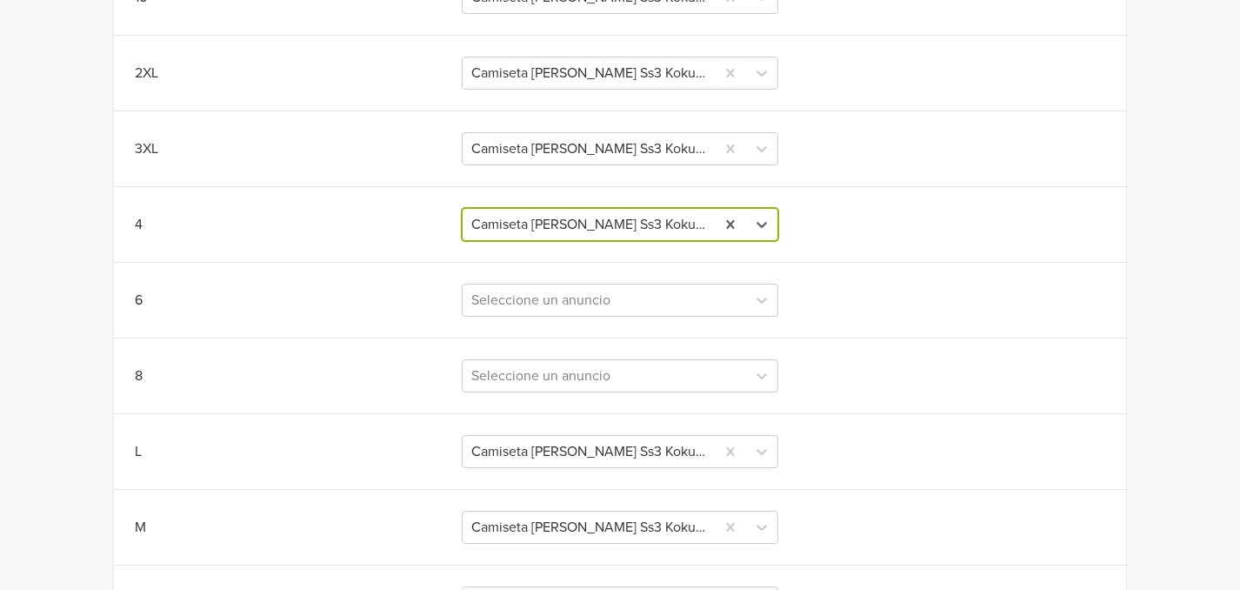
click at [890, 224] on div "4 option Camiseta [PERSON_NAME] Ss3 Koku Ss3 4, selected. Camiseta [PERSON_NAME…" at bounding box center [620, 224] width 970 height 33
click at [890, 224] on div "4 Camiseta [PERSON_NAME] Ss3 Koku Ss3 4" at bounding box center [620, 224] width 970 height 33
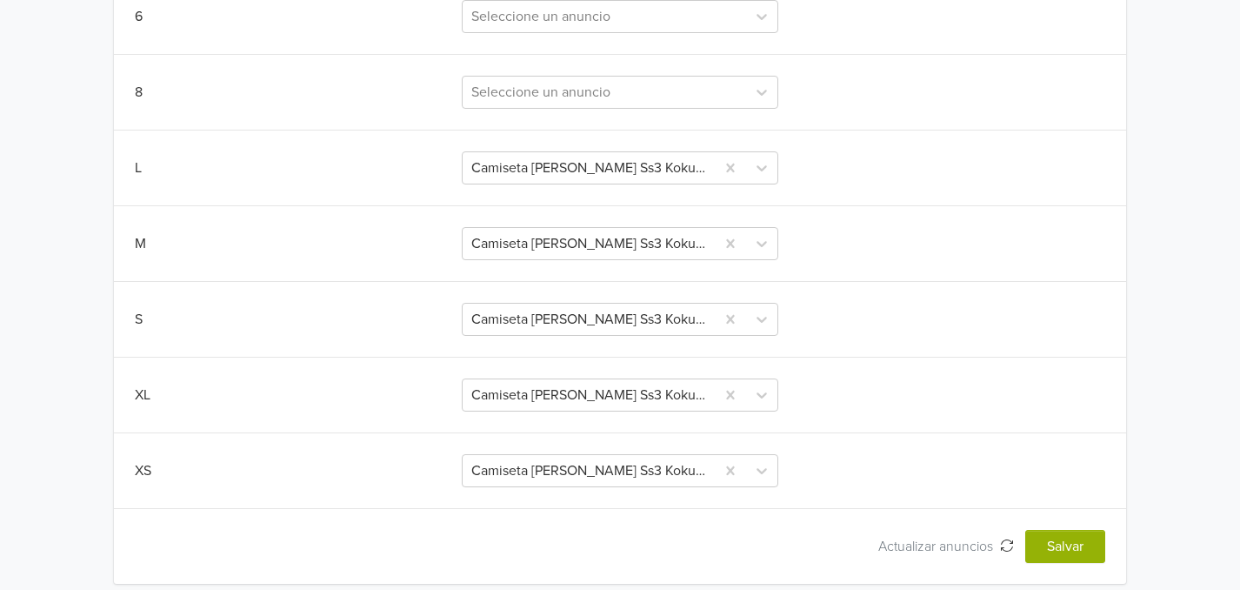
scroll to position [1134, 0]
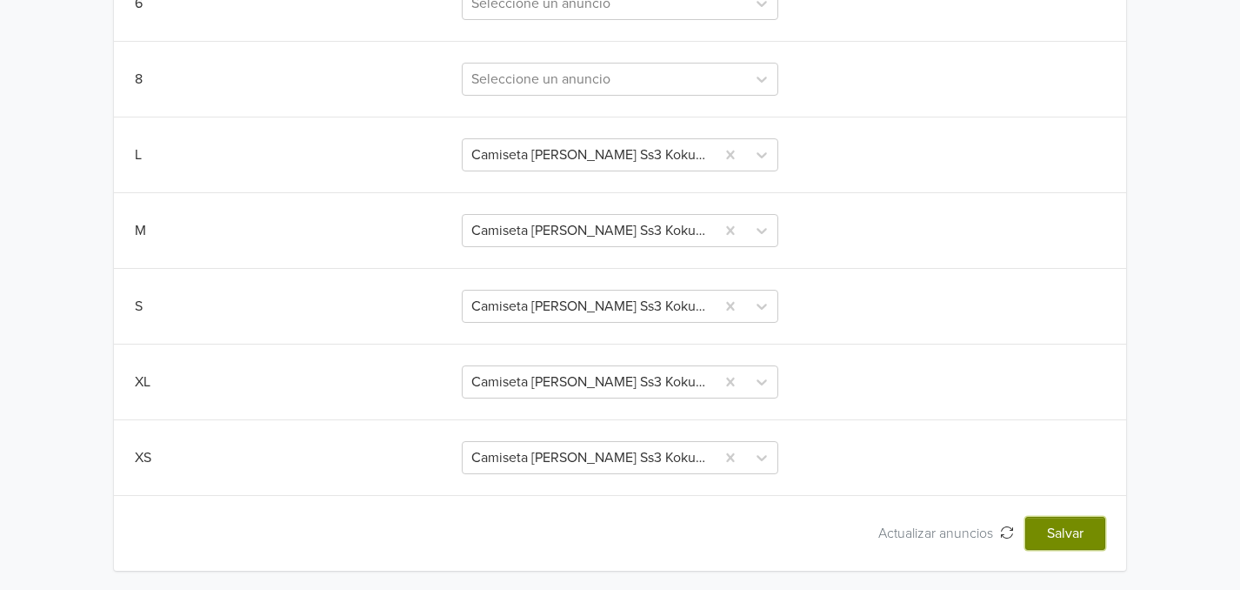
click at [1063, 525] on button "Salvar" at bounding box center [1065, 532] width 80 height 33
click at [1049, 536] on button "Salvar" at bounding box center [1065, 532] width 80 height 33
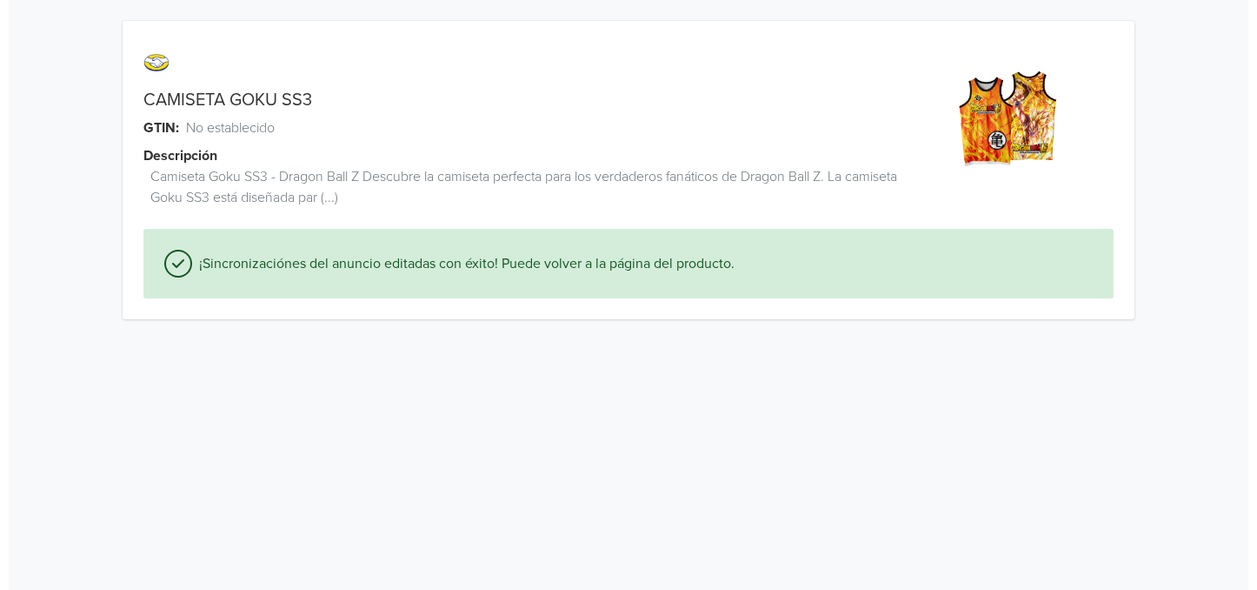
scroll to position [0, 0]
